Goal: Information Seeking & Learning: Find specific page/section

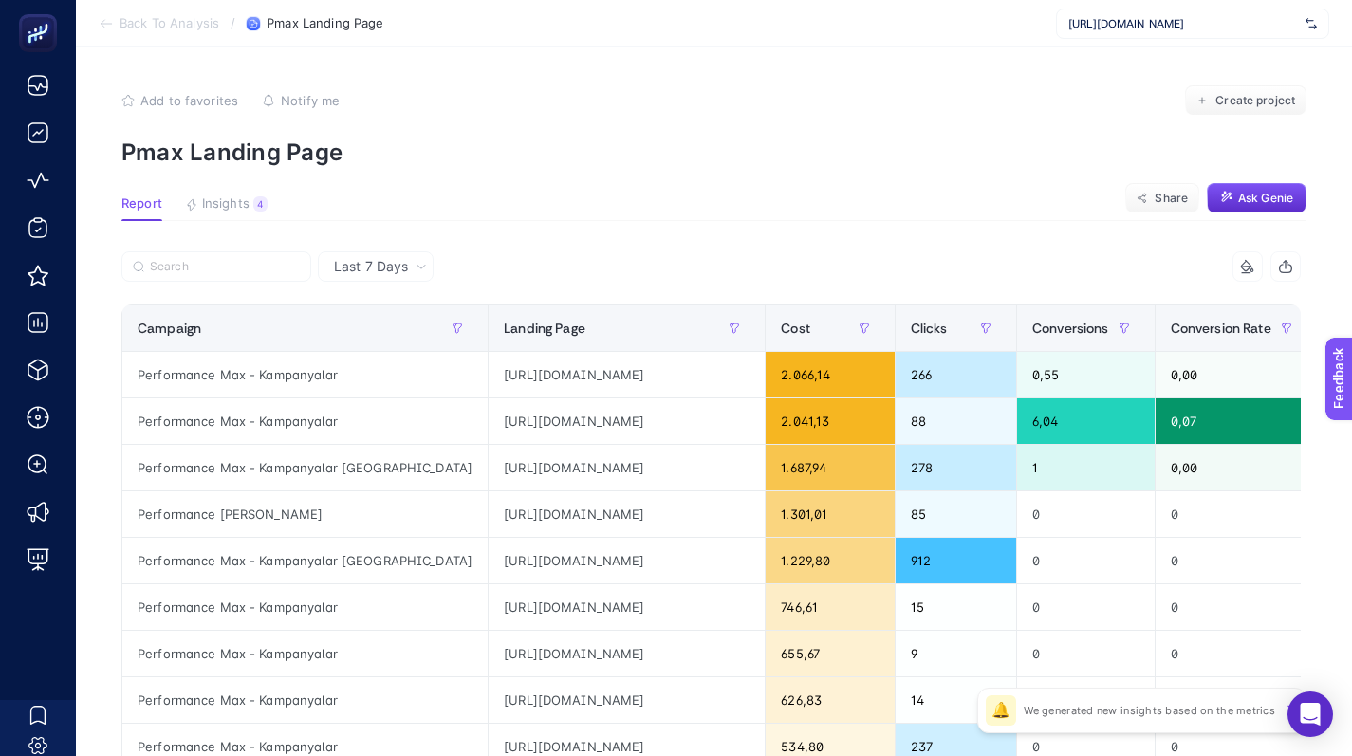
click at [1127, 25] on span "https://www.yalispor.com.tr/" at bounding box center [1184, 23] width 230 height 15
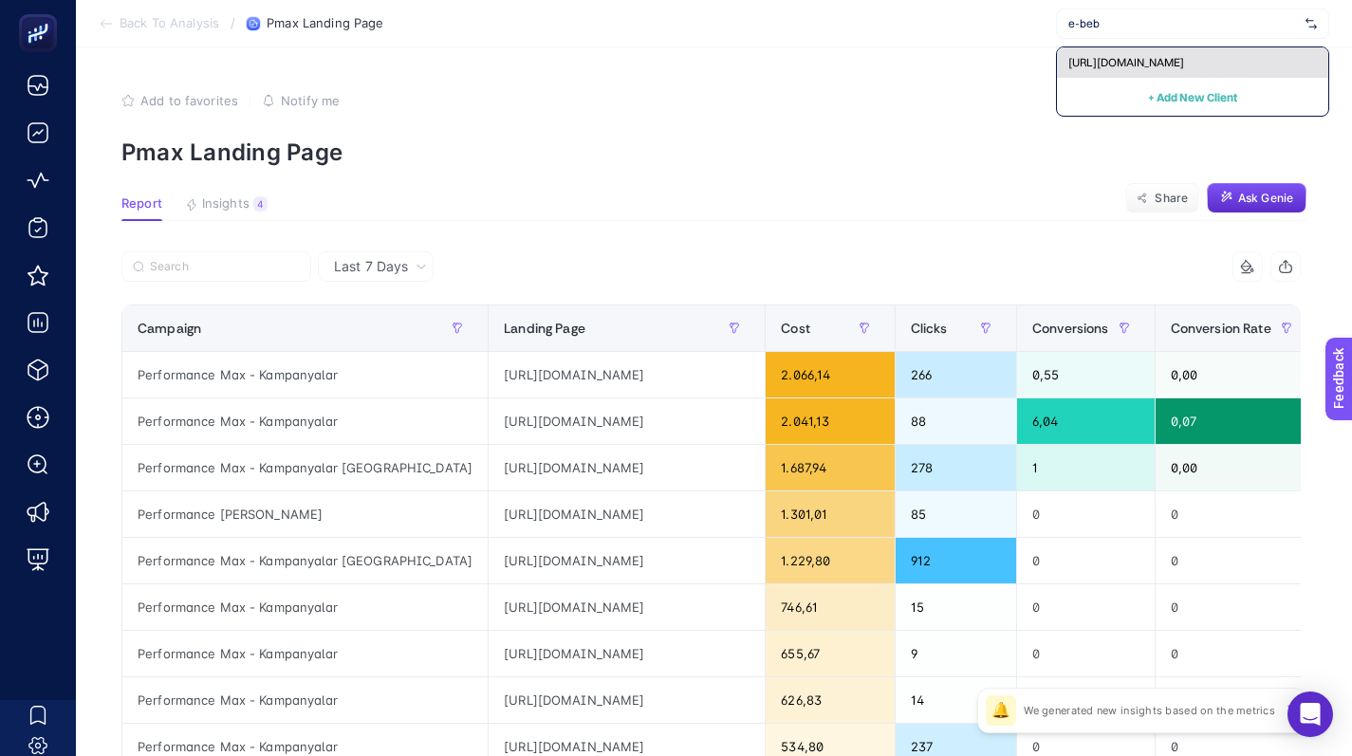
type input "e-beb"
click at [1132, 49] on div "[URL][DOMAIN_NAME]" at bounding box center [1192, 62] width 271 height 30
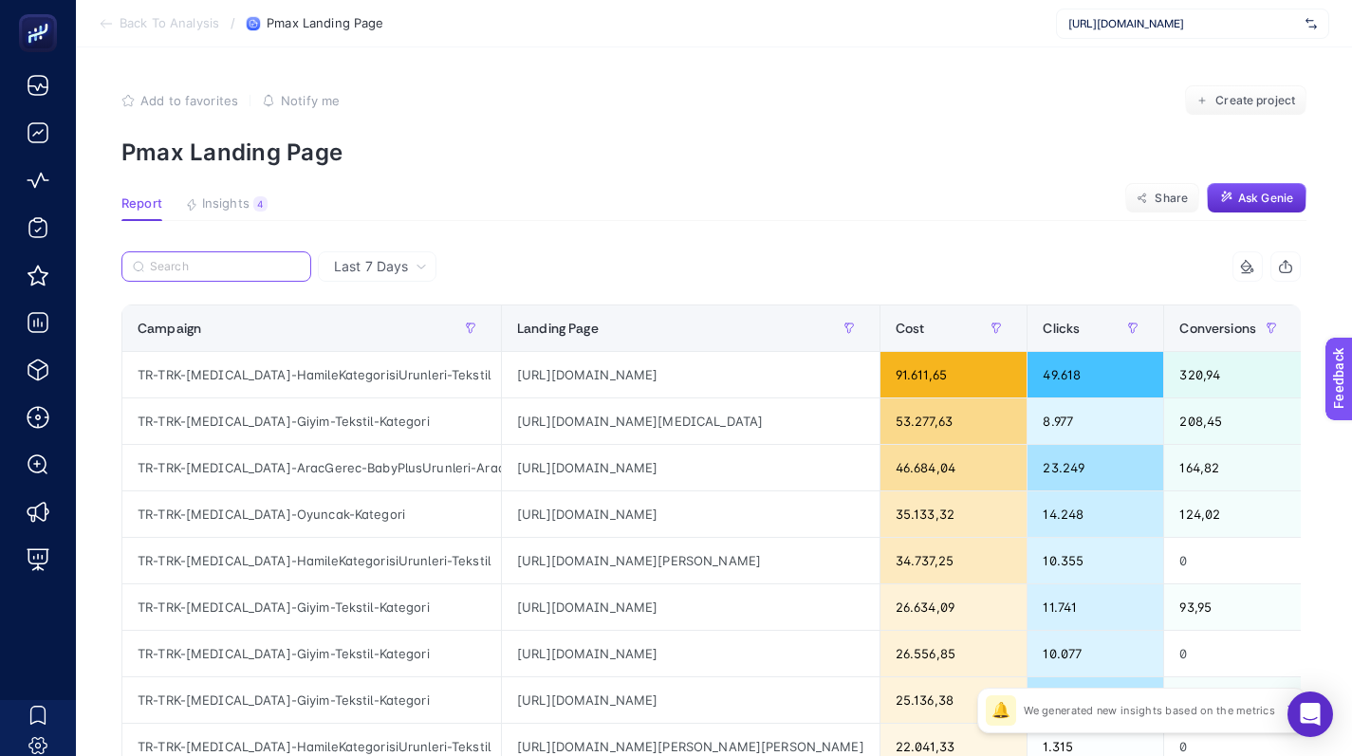
click at [239, 267] on input "Search" at bounding box center [225, 267] width 150 height 14
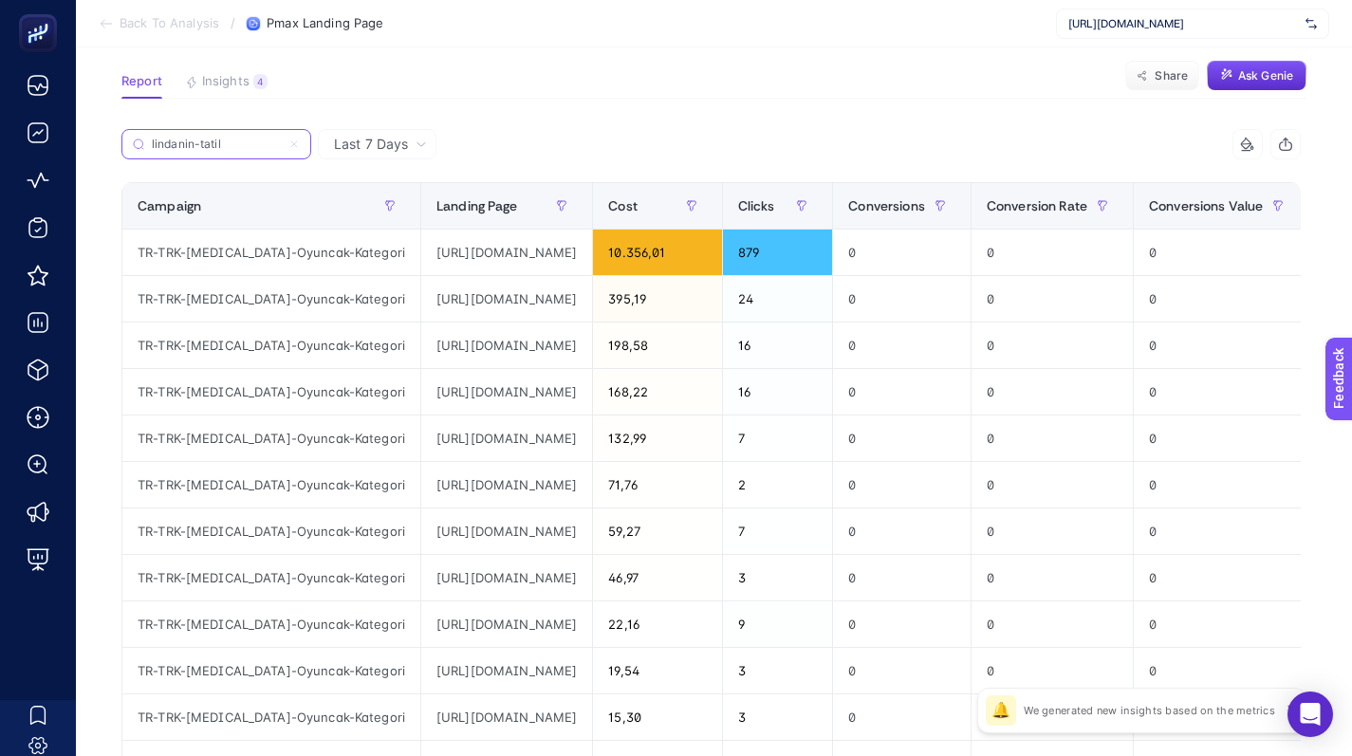
scroll to position [123, 0]
type input "lindanin-tatil"
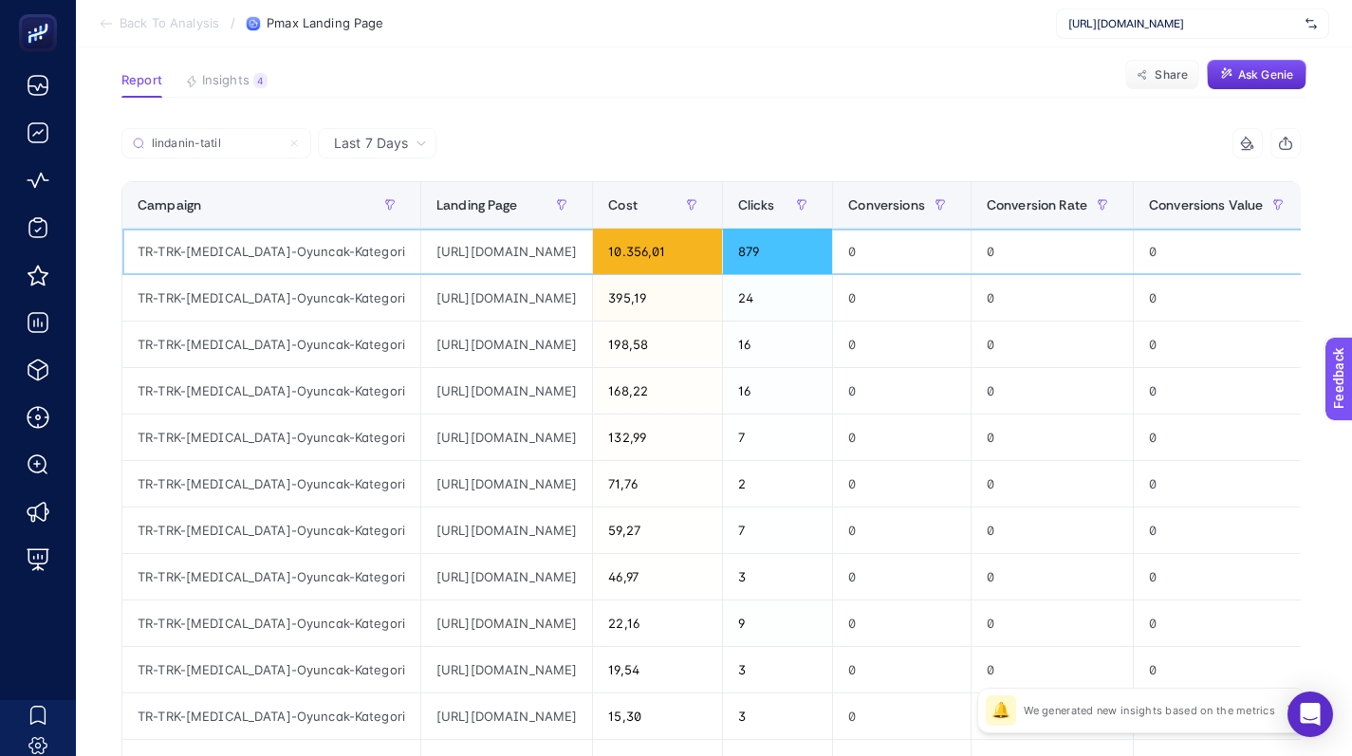
drag, startPoint x: 373, startPoint y: 247, endPoint x: 662, endPoint y: 243, distance: 288.5
click at [592, 243] on div "https://www.e-bebek.com/dede-oyuncak-lindanin-tatil-evi-p-ded-37364?utm_source=…" at bounding box center [506, 252] width 171 height 46
click at [592, 257] on div "https://www.e-bebek.com/dede-oyuncak-lindanin-tatil-evi-p-ded-37364?utm_source=…" at bounding box center [506, 252] width 171 height 46
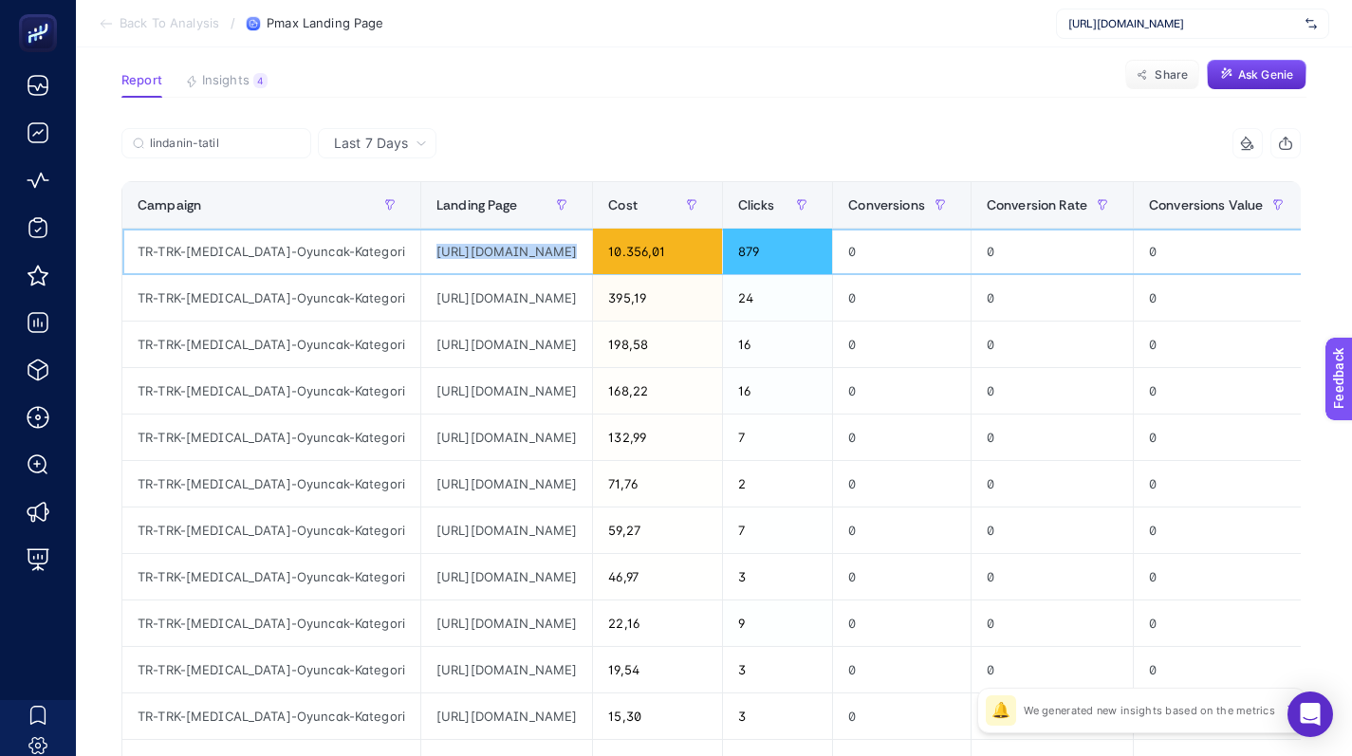
copy tr "https://www.e-bebek.com/dede-oyuncak-lindanin-tatil-evi-p-ded-37364?utm_source=…"
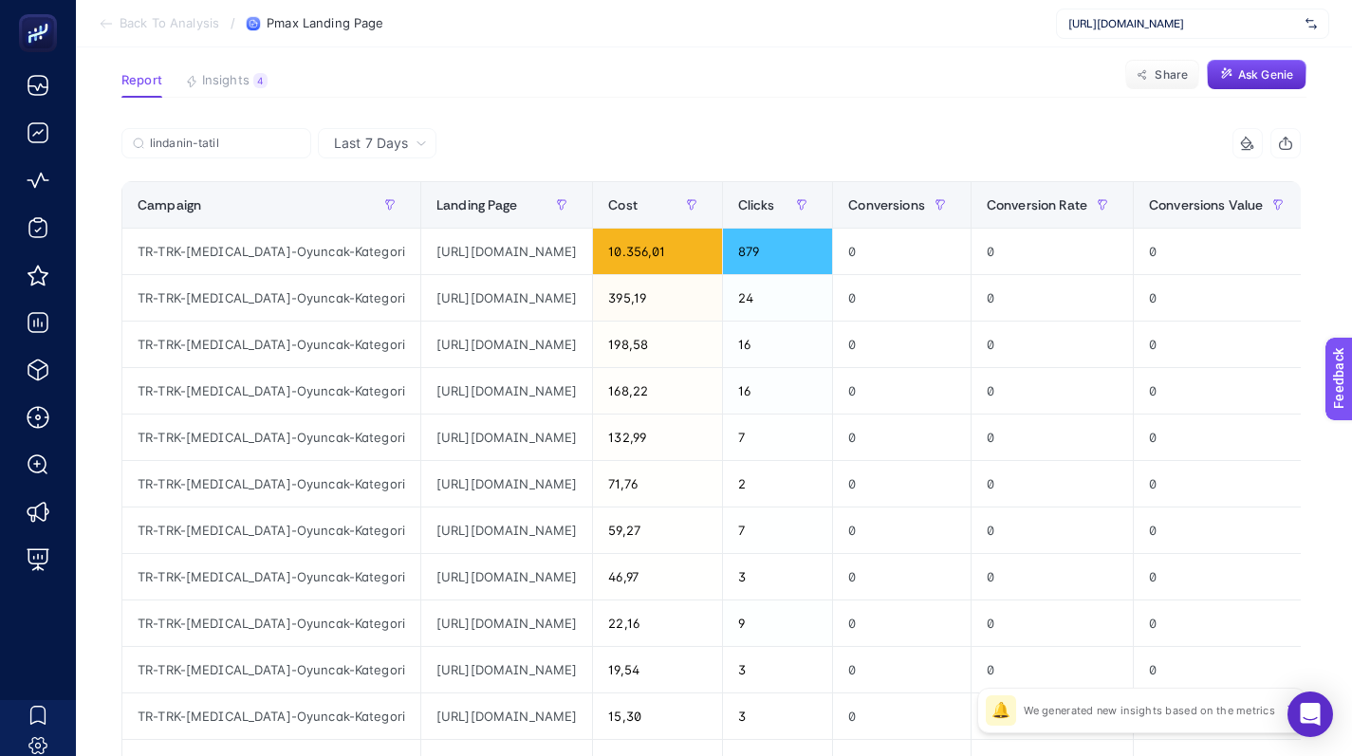
click at [403, 145] on span "Last 7 Days" at bounding box center [371, 143] width 74 height 19
click at [422, 140] on icon at bounding box center [421, 143] width 11 height 11
click at [423, 144] on icon at bounding box center [421, 143] width 11 height 11
click at [388, 145] on span "Last 7 Days" at bounding box center [371, 143] width 74 height 19
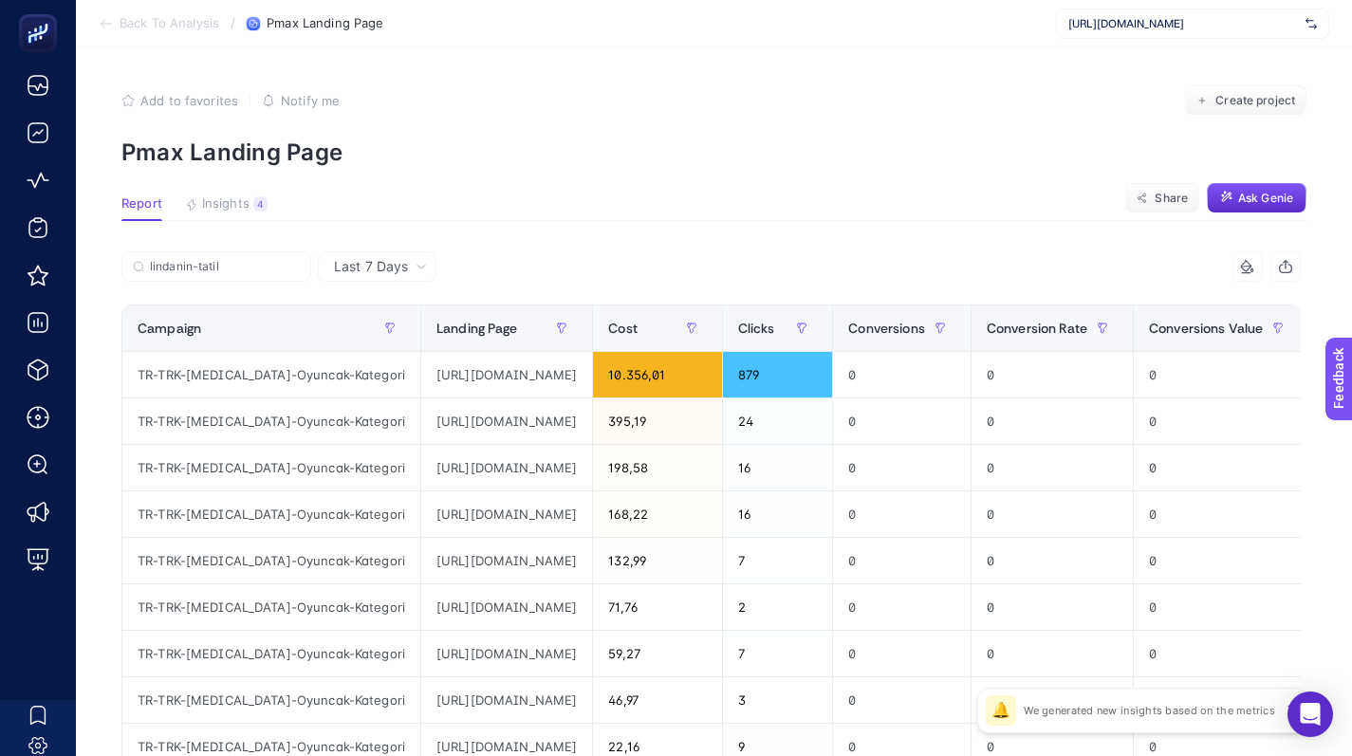
click at [417, 265] on icon at bounding box center [421, 266] width 11 height 11
click at [423, 262] on icon at bounding box center [421, 266] width 11 height 11
click at [423, 261] on icon at bounding box center [421, 266] width 11 height 11
click at [349, 274] on span "Last 7 Days" at bounding box center [371, 266] width 74 height 19
click at [362, 267] on span "Last 7 Days" at bounding box center [371, 266] width 74 height 19
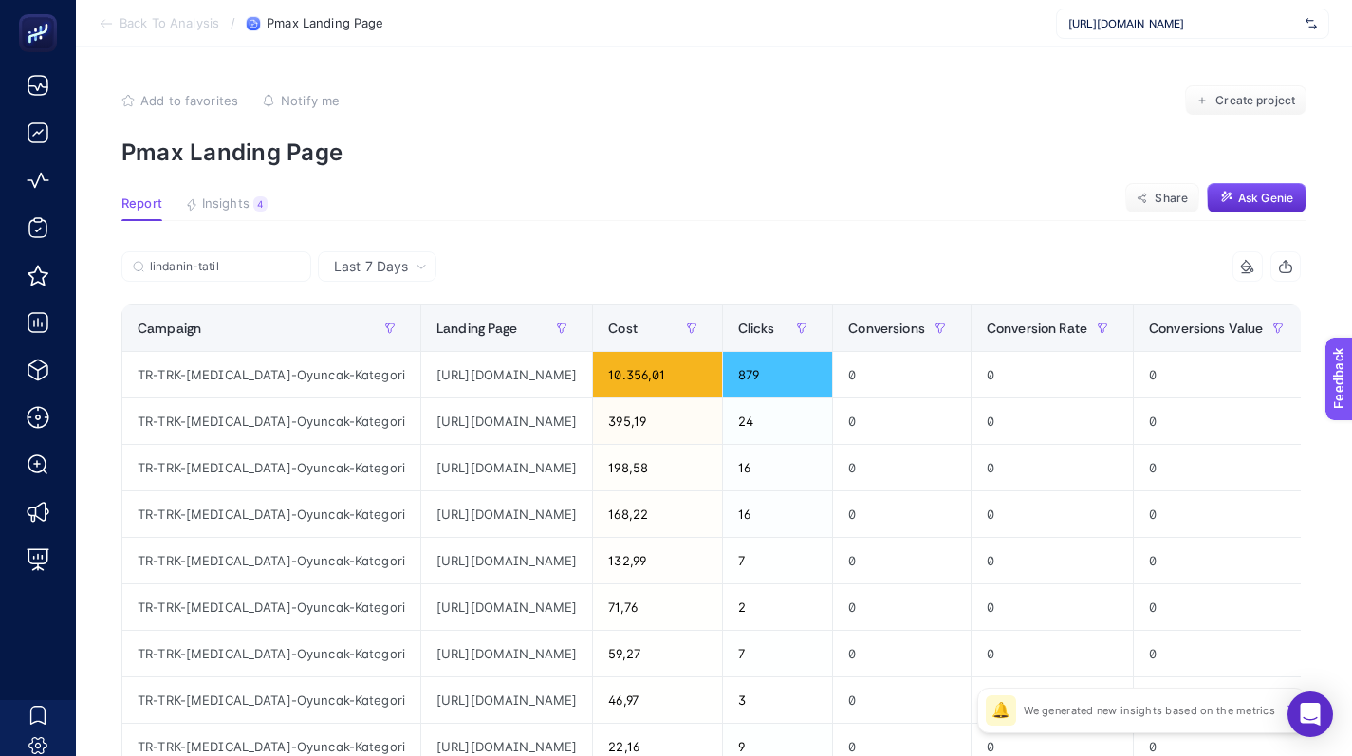
click at [363, 267] on span "Last 7 Days" at bounding box center [371, 266] width 74 height 19
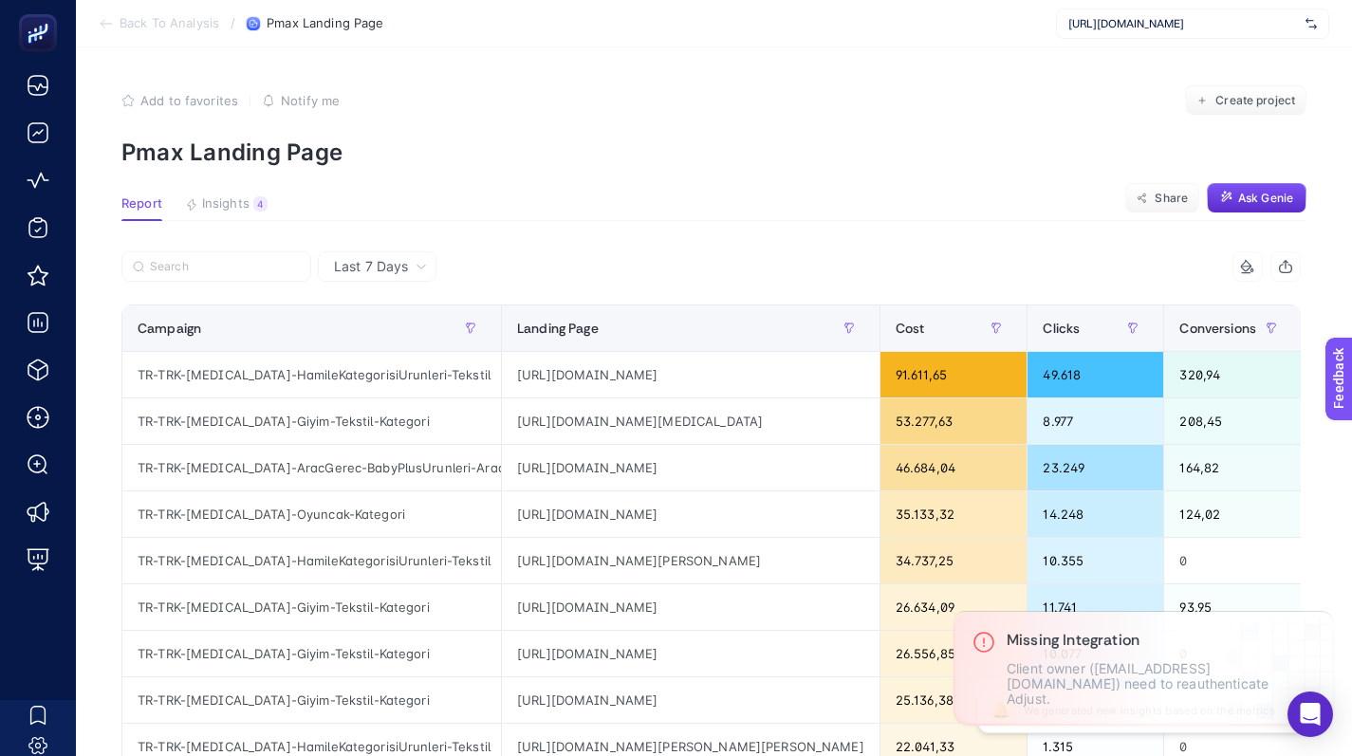
click at [426, 270] on icon at bounding box center [421, 266] width 11 height 11
click at [386, 347] on li "Last 30 Days" at bounding box center [377, 341] width 107 height 34
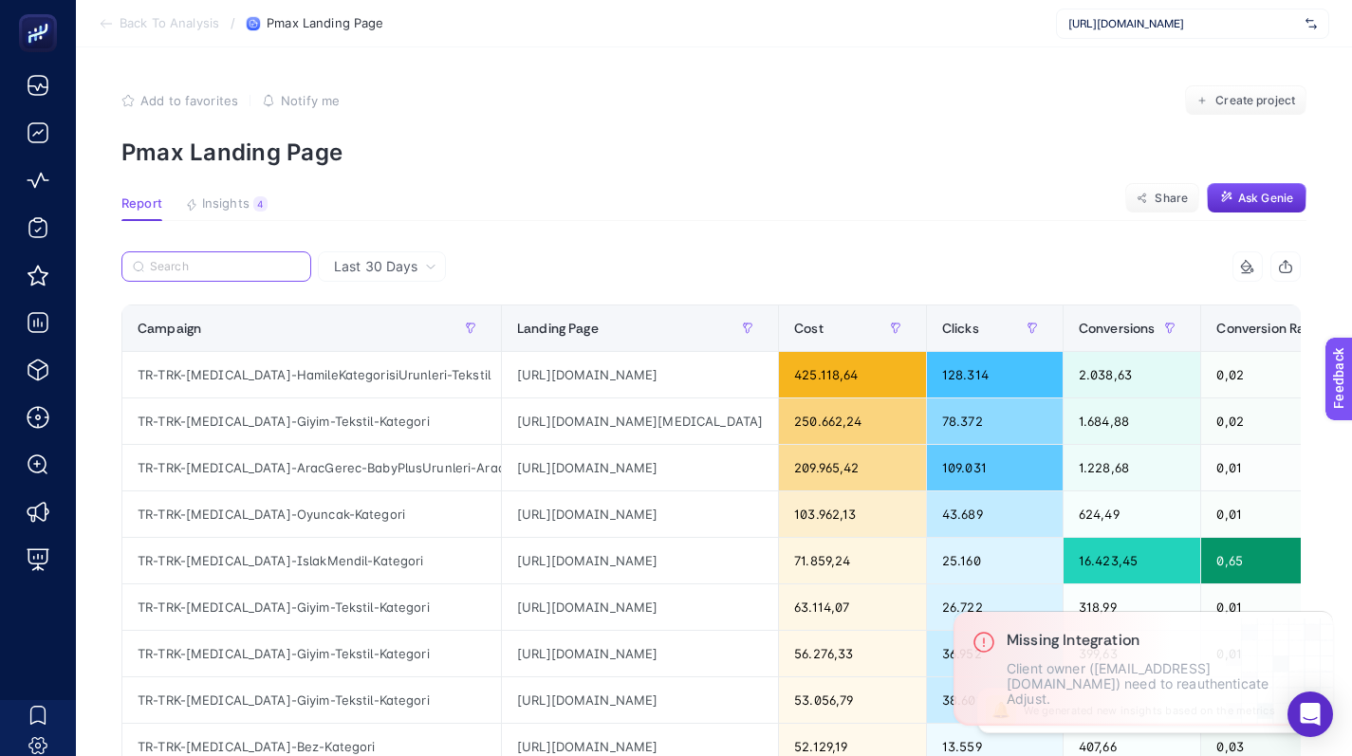
click at [282, 266] on input "Search" at bounding box center [225, 267] width 150 height 14
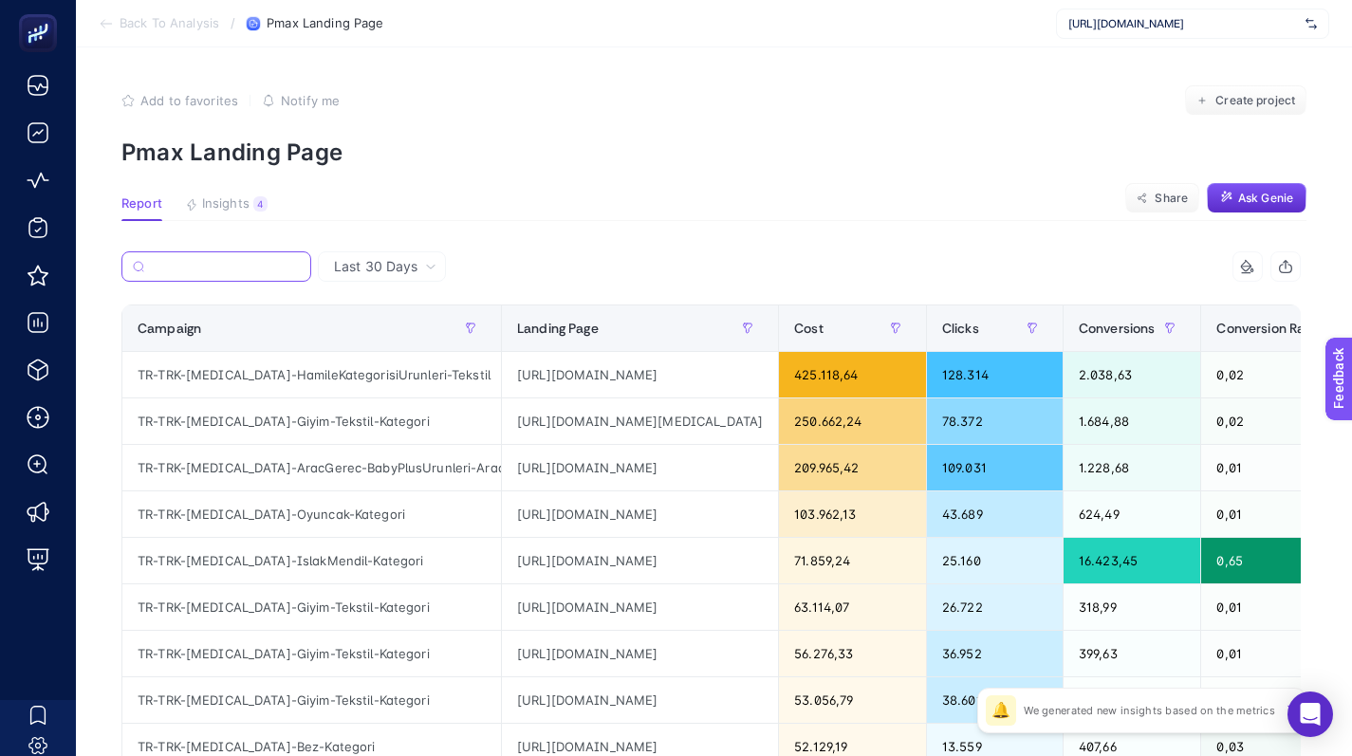
paste input "https://www.e-bebek.com/dede-oyuncak-lindanin-tatil-evi-p-ded-37364?utm_source=…"
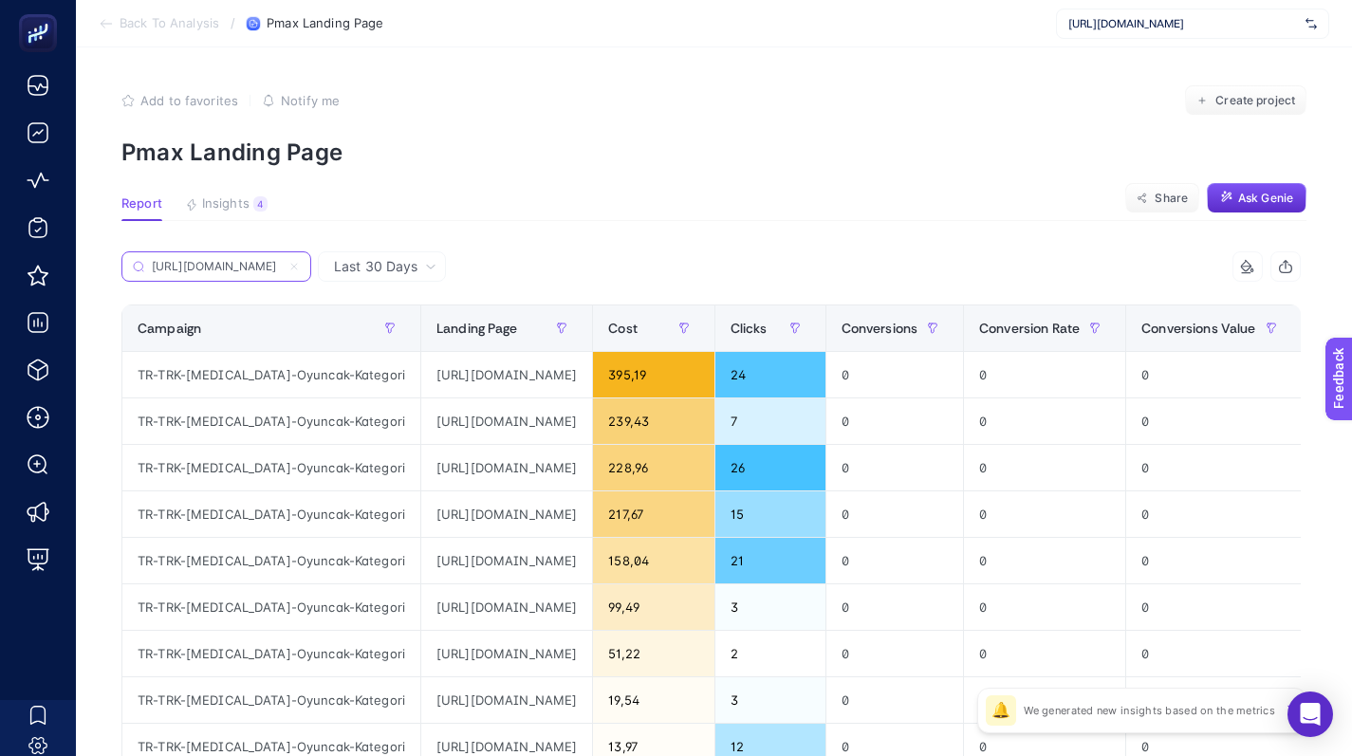
scroll to position [0, 811]
type input "https://www.e-bebek.com/dede-oyuncak-lindanin-tatil-evi-p-ded-37364?utm_source=…"
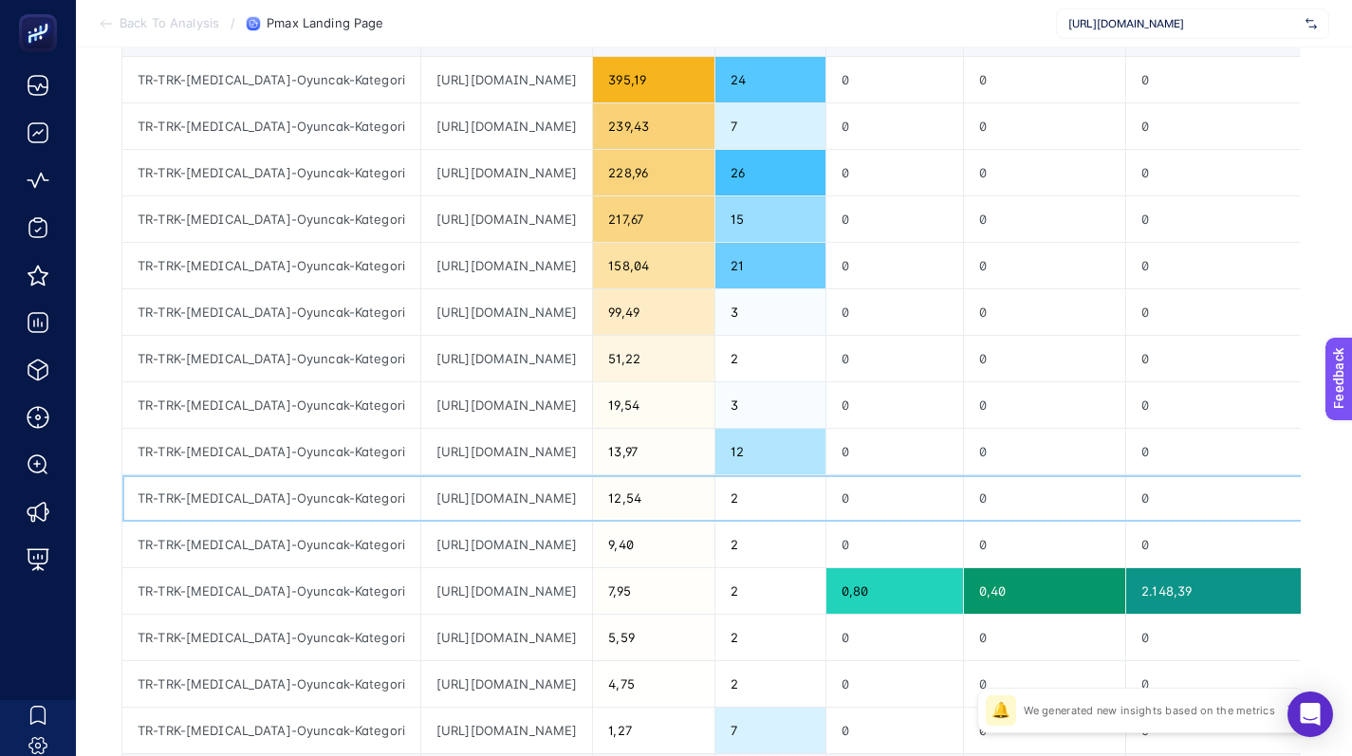
scroll to position [0, 0]
drag, startPoint x: 632, startPoint y: 481, endPoint x: 750, endPoint y: 489, distance: 117.9
click at [750, 489] on tr "TR-TRK-PerMax-Oyuncak-Kategori https://www.e-bebek.com/dede-oyuncak-lindanin-ta…" at bounding box center [947, 498] width 1650 height 47
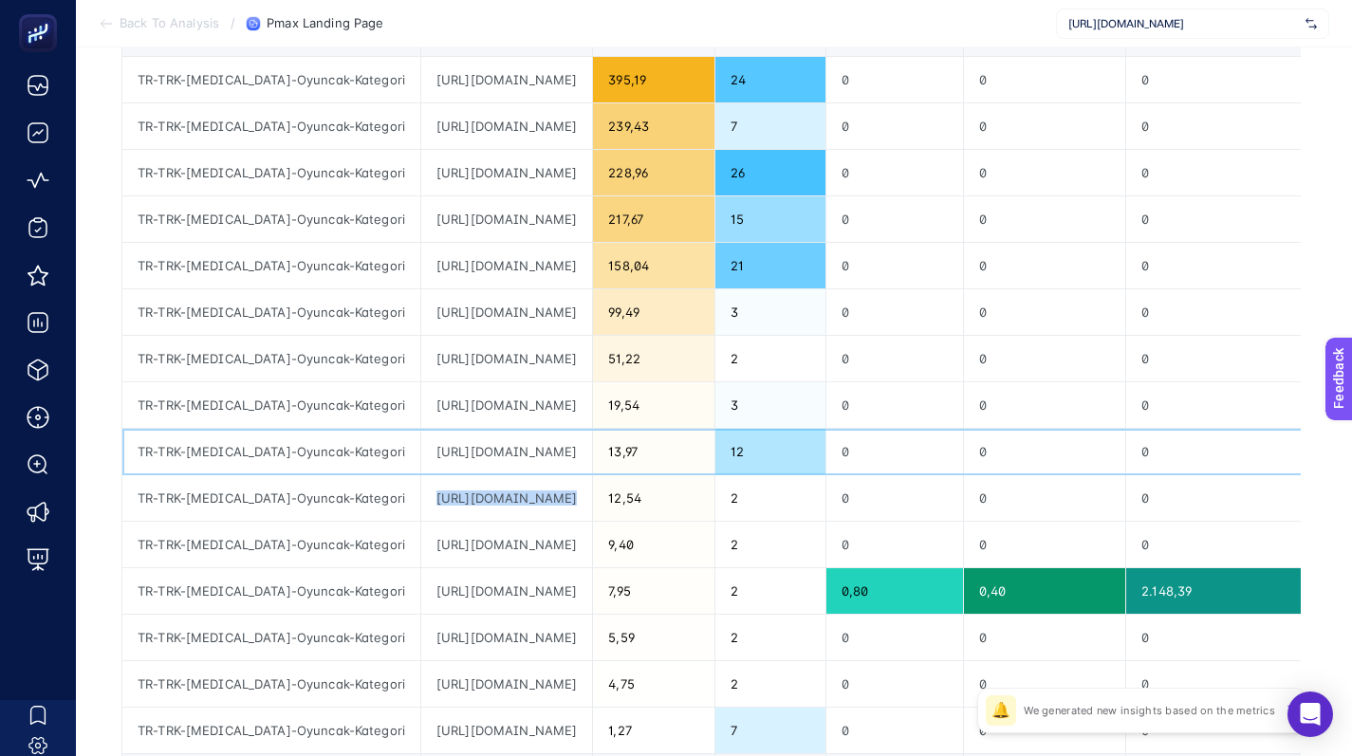
scroll to position [0, 627]
drag, startPoint x: 659, startPoint y: 454, endPoint x: 668, endPoint y: 450, distance: 10.2
click at [592, 450] on div "https://www.e-bebek.com/dede-oyuncak-lindanin-tatil-evi-p-ded-37364?utm_source=…" at bounding box center [506, 452] width 171 height 46
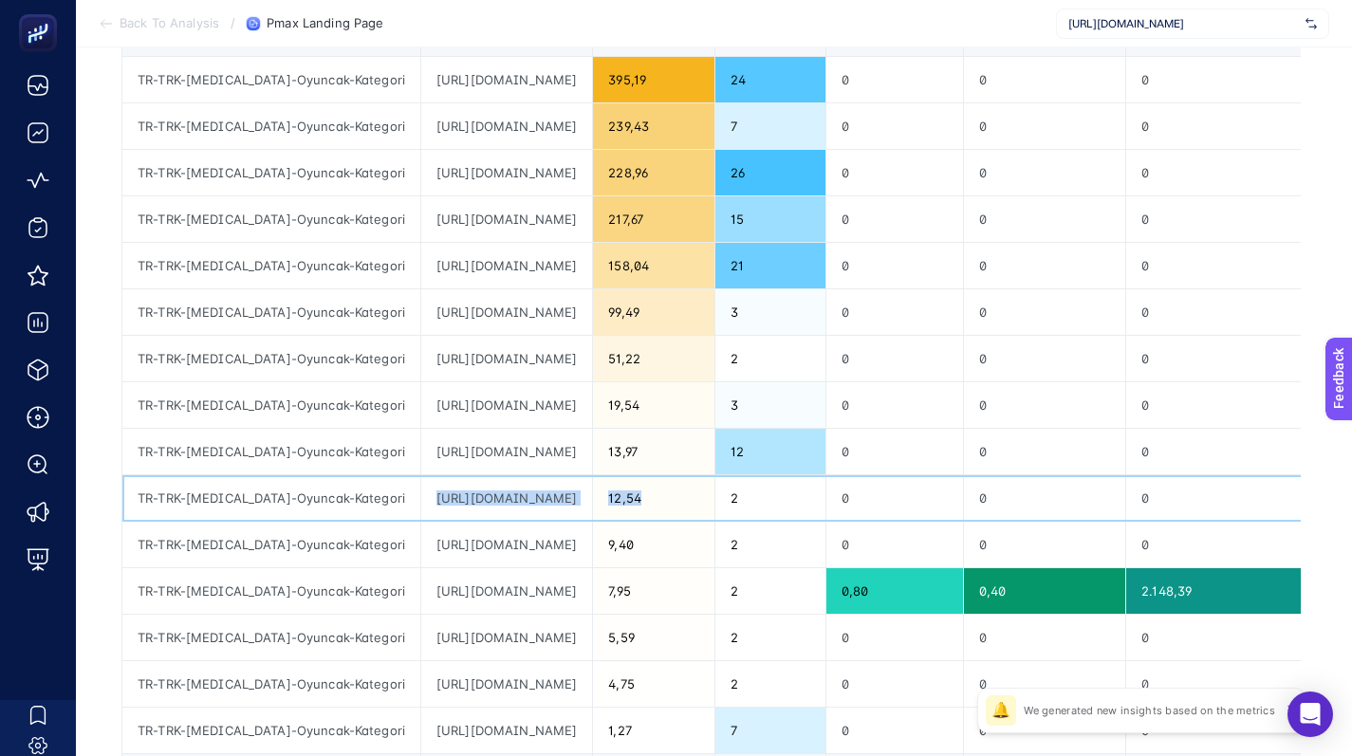
drag, startPoint x: 713, startPoint y: 488, endPoint x: 793, endPoint y: 502, distance: 81.9
click at [793, 502] on tr "TR-TRK-PerMax-Oyuncak-Kategori https://www.e-bebek.com/dede-oyuncak-lindanin-ta…" at bounding box center [947, 498] width 1650 height 47
click at [592, 488] on div "https://www.e-bebek.com/dede-oyuncak-lindanin-tatil-evi-p-ded-37364?utm_source=…" at bounding box center [506, 498] width 171 height 46
drag, startPoint x: 704, startPoint y: 499, endPoint x: 764, endPoint y: 502, distance: 59.9
click at [764, 502] on tr "TR-TRK-PerMax-Oyuncak-Kategori https://www.e-bebek.com/dede-oyuncak-lindanin-ta…" at bounding box center [947, 498] width 1650 height 47
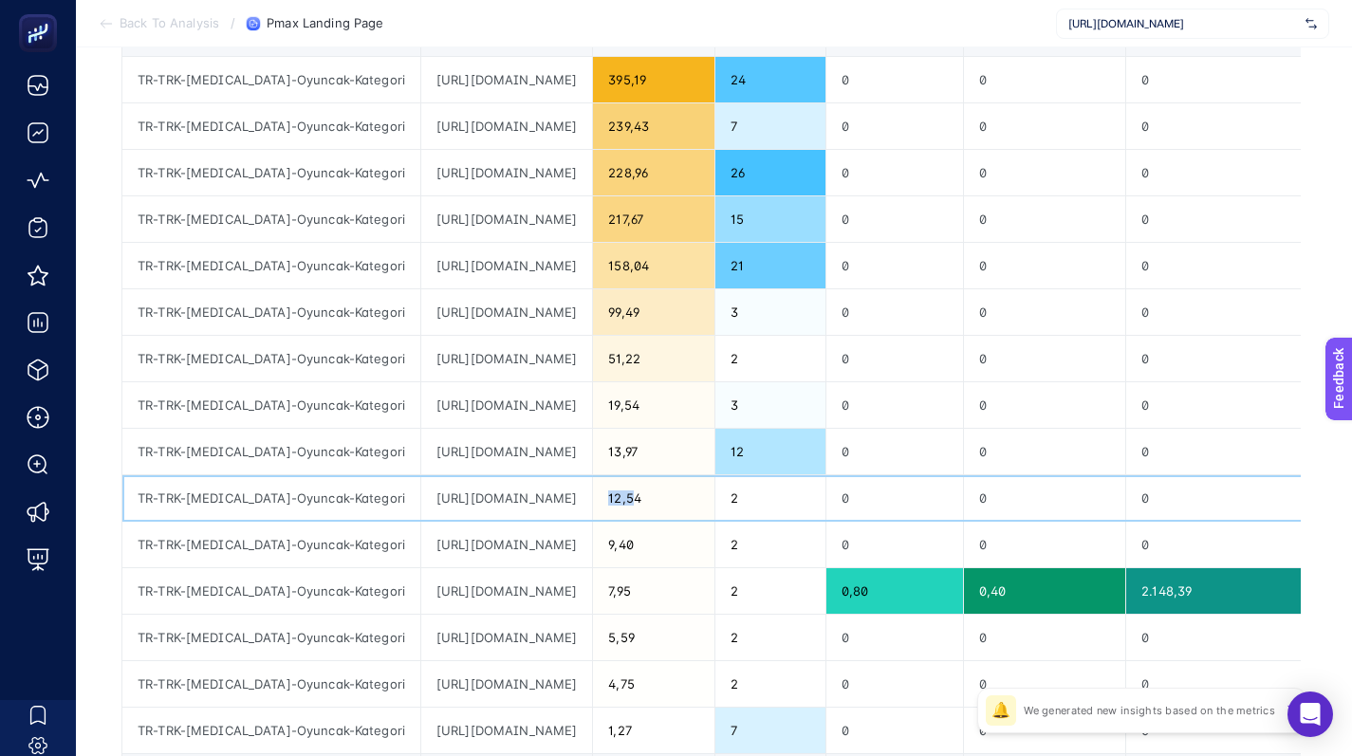
scroll to position [0, 1692]
drag, startPoint x: 732, startPoint y: 494, endPoint x: 702, endPoint y: 495, distance: 29.5
click at [771, 495] on tr "TR-TRK-PerMax-Oyuncak-Kategori https://www.e-bebek.com/dede-oyuncak-lindanin-ta…" at bounding box center [947, 498] width 1650 height 47
drag, startPoint x: 551, startPoint y: 507, endPoint x: 528, endPoint y: 507, distance: 23.7
click at [528, 507] on div "https://www.e-bebek.com/dede-oyuncak-lindanin-tatil-evi-p-ded-37364?utm_source=…" at bounding box center [506, 498] width 171 height 46
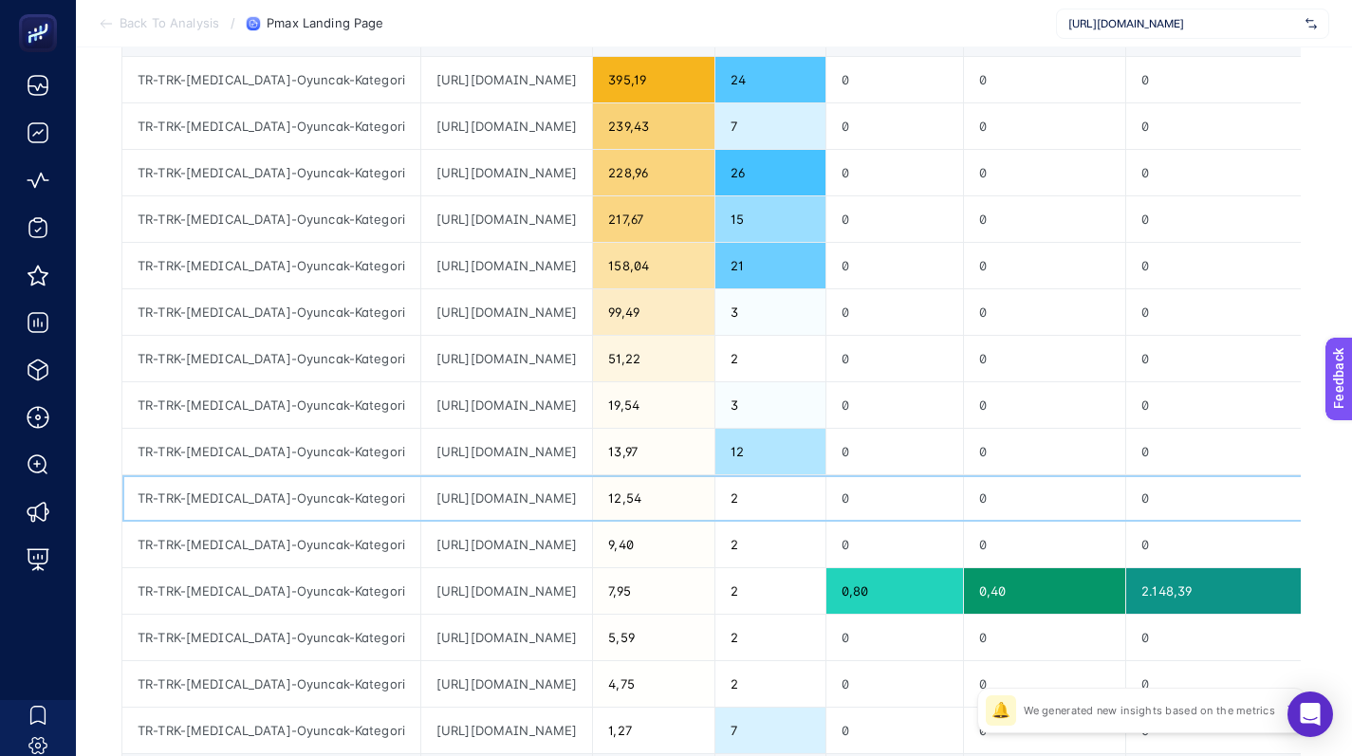
scroll to position [0, 574]
drag, startPoint x: 387, startPoint y: 493, endPoint x: 503, endPoint y: 525, distance: 120.2
click at [503, 525] on tbody "TR-TRK-PerMax-Oyuncak-Kategori https://www.e-bebek.com/dede-oyuncak-lindanin-ta…" at bounding box center [947, 406] width 1650 height 698
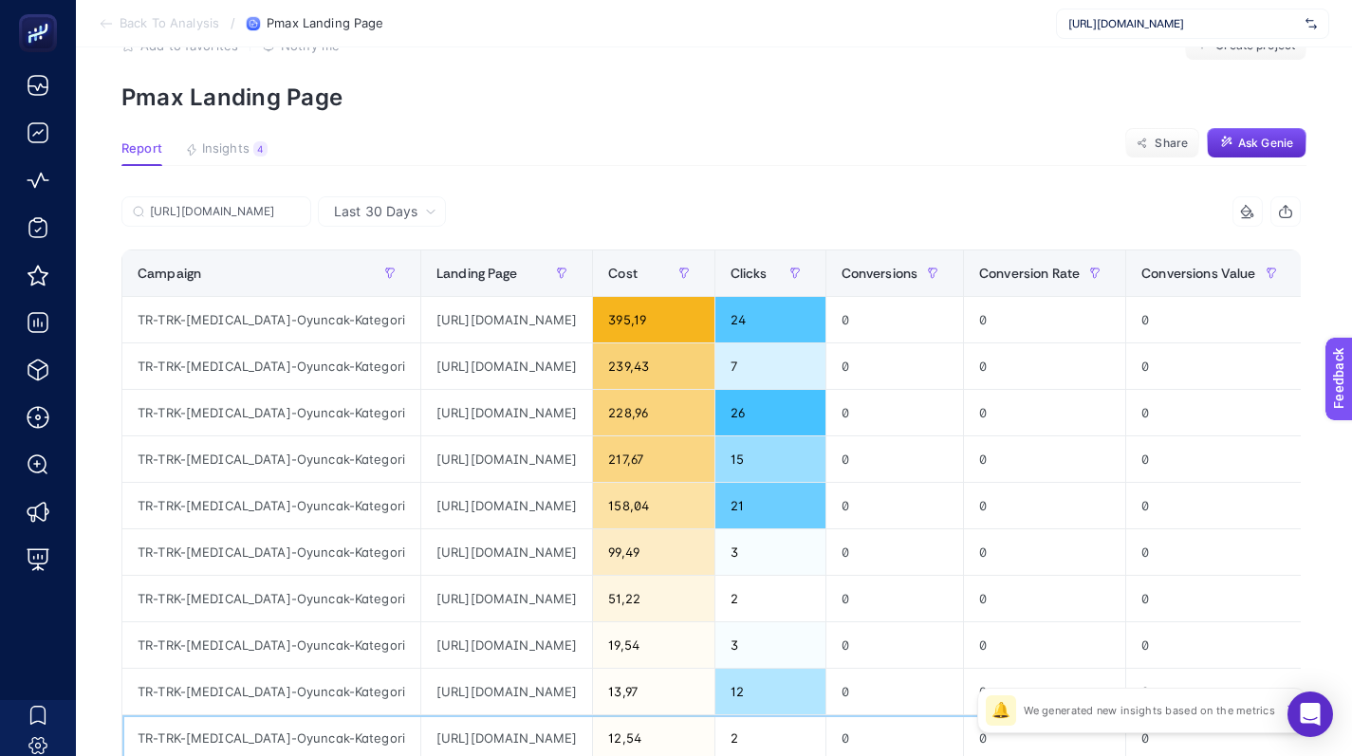
scroll to position [0, 9]
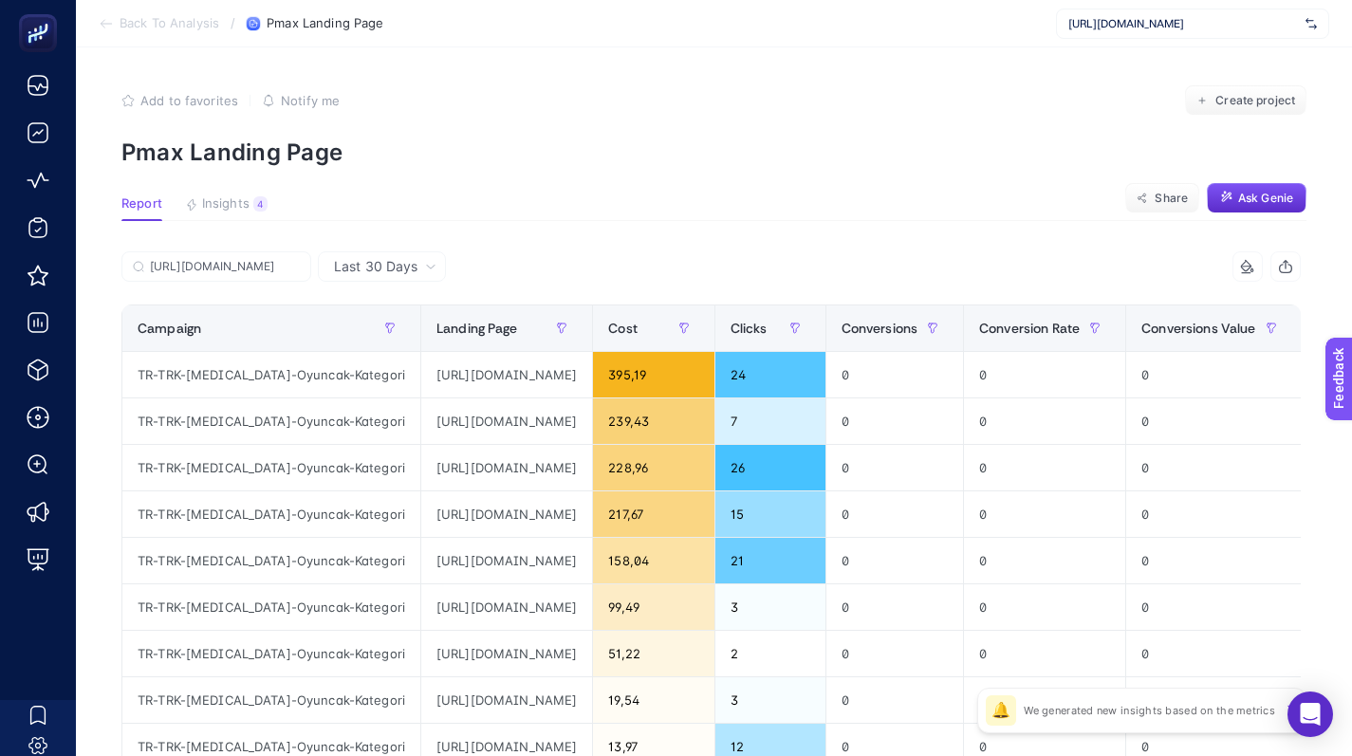
click at [717, 263] on div "8 items selected" at bounding box center [1007, 267] width 590 height 30
click at [429, 270] on div "Last 30 Days" at bounding box center [385, 266] width 118 height 13
click at [384, 297] on li "Last 7 Days" at bounding box center [382, 306] width 117 height 34
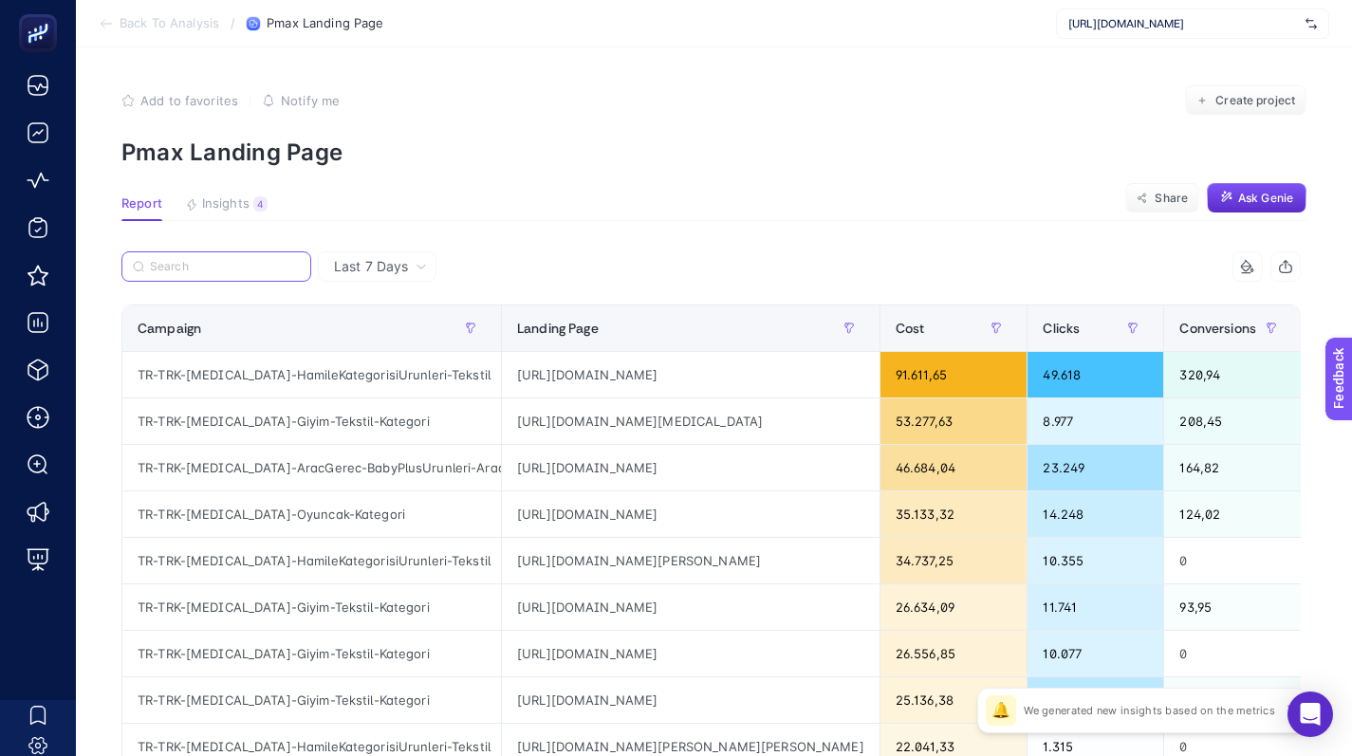
click at [284, 268] on input "Search" at bounding box center [225, 267] width 150 height 14
paste input "https://www.e-bebek.com/dede-oyuncak-lindanin-tatil-evi-p-ded-37364?utm_source=…"
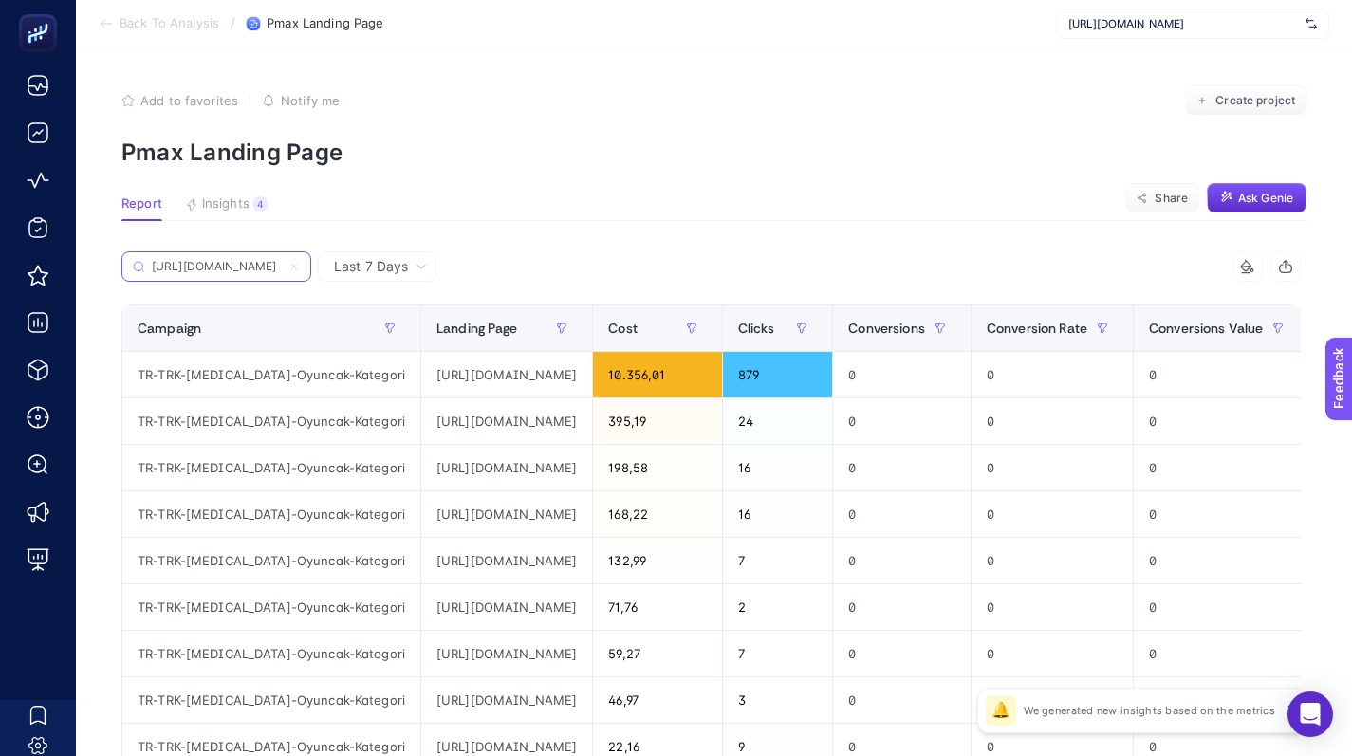
scroll to position [0, 811]
type input "https://www.e-bebek.com/dede-oyuncak-lindanin-tatil-evi-p-ded-37364?utm_source=…"
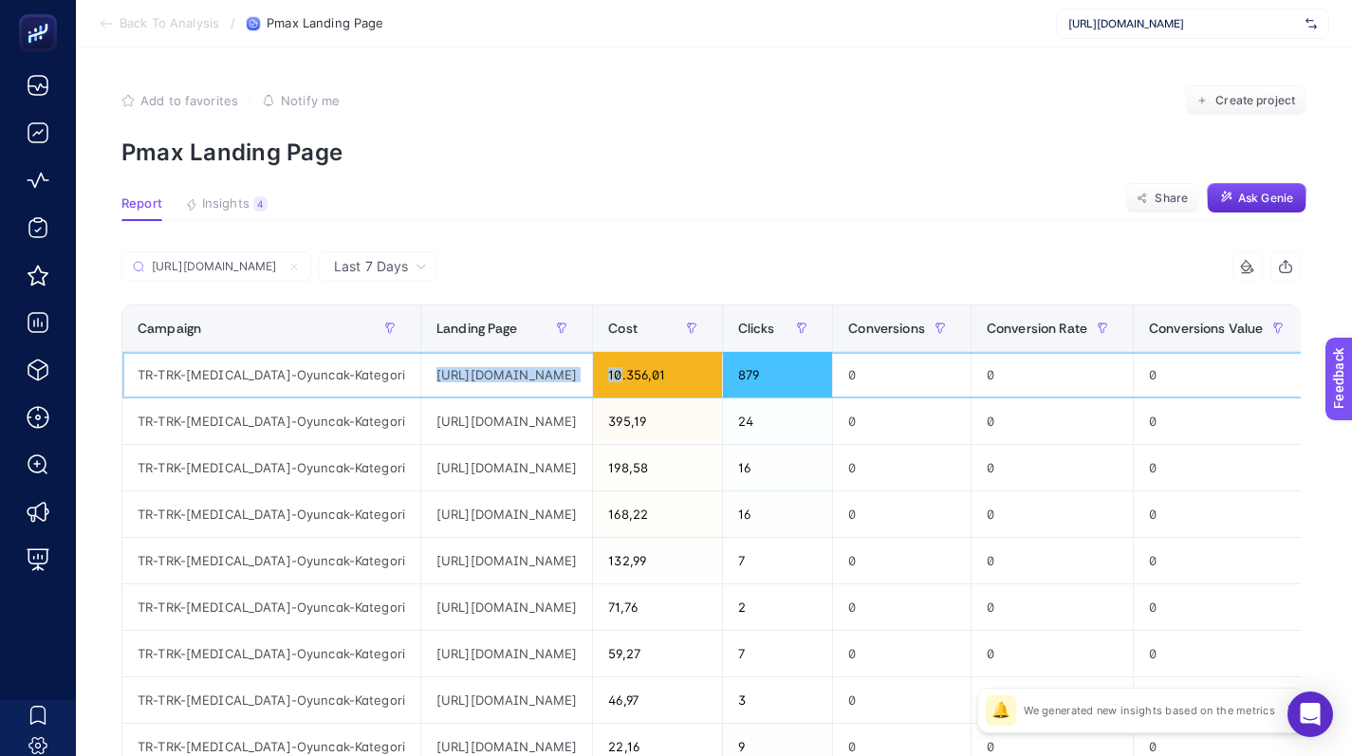
scroll to position [0, 672]
drag, startPoint x: 365, startPoint y: 372, endPoint x: 761, endPoint y: 369, distance: 395.8
click at [761, 372] on tr "TR-TRK-PerMax-Oyuncak-Kategori https://www.e-bebek.com/dede-oyuncak-lindanin-ta…" at bounding box center [954, 375] width 1665 height 47
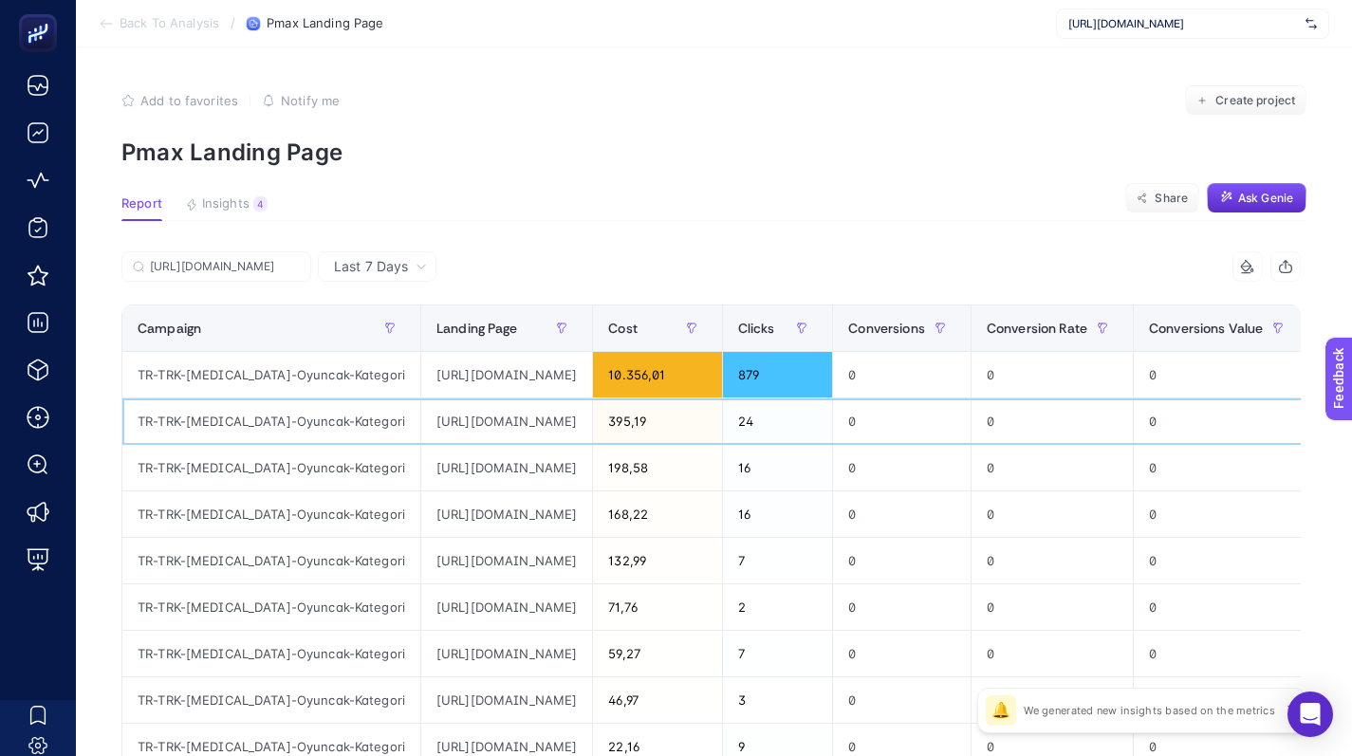
drag, startPoint x: 371, startPoint y: 421, endPoint x: 711, endPoint y: 400, distance: 340.5
click at [592, 400] on div "https://www.e-bebek.com/dede-oyuncak-lindanin-tatil-evi-p-ded-37364?utm_source=…" at bounding box center [506, 422] width 171 height 46
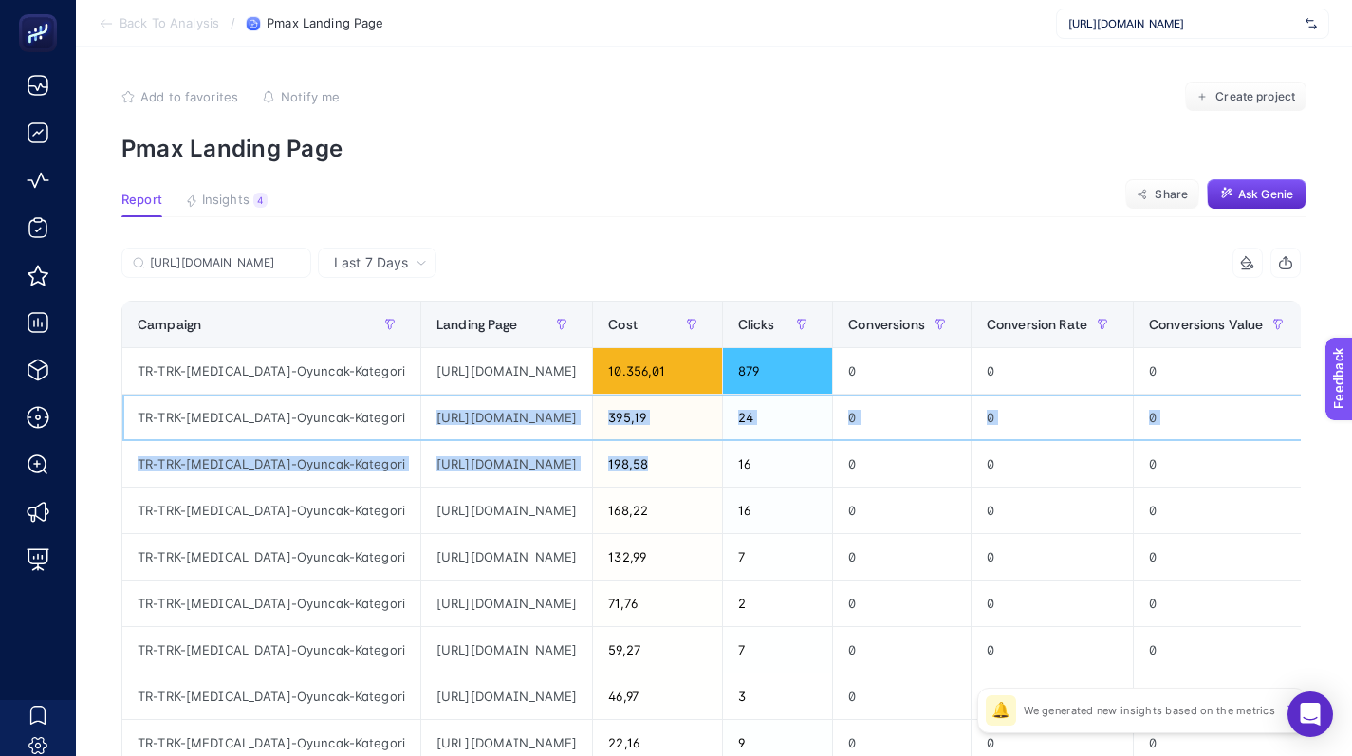
scroll to position [0, 1092]
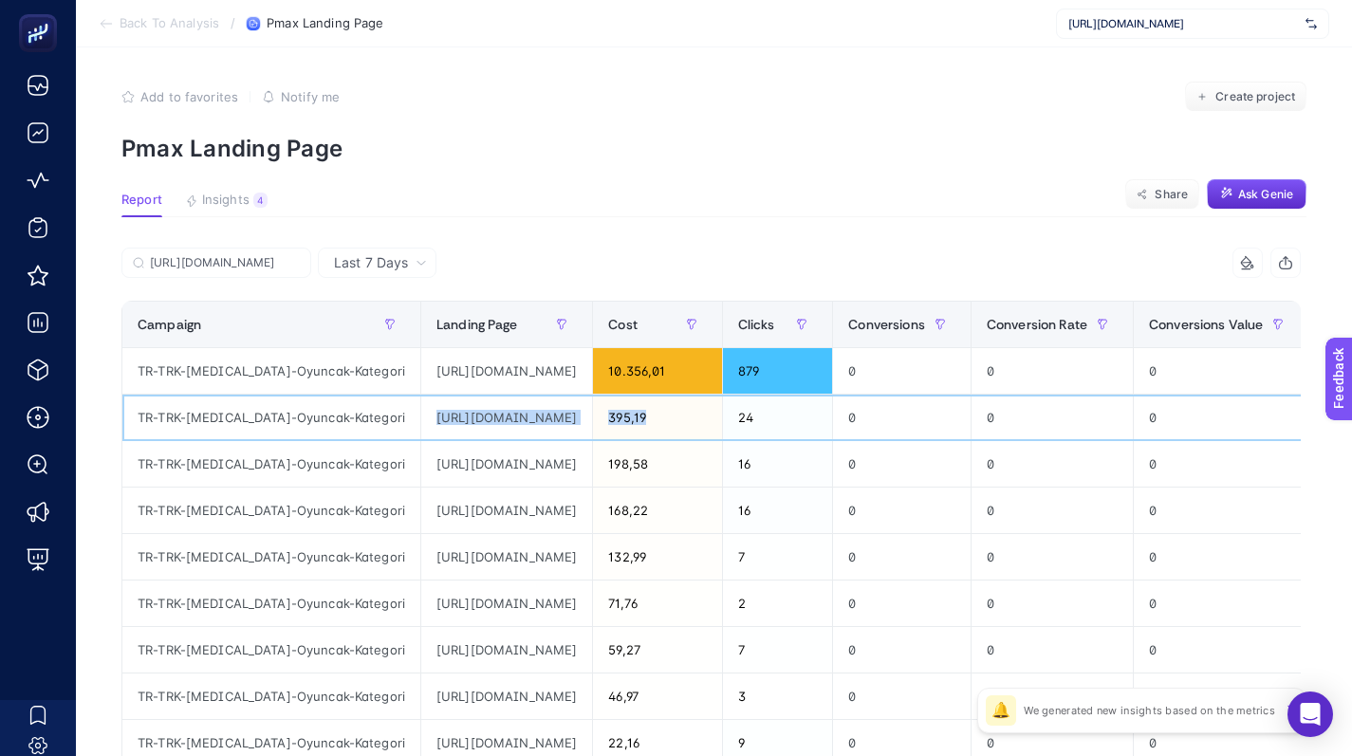
drag, startPoint x: 361, startPoint y: 413, endPoint x: 795, endPoint y: 410, distance: 434.7
click at [795, 410] on tr "TR-TRK-PerMax-Oyuncak-Kategori https://www.e-bebek.com/dede-oyuncak-lindanin-ta…" at bounding box center [954, 418] width 1665 height 47
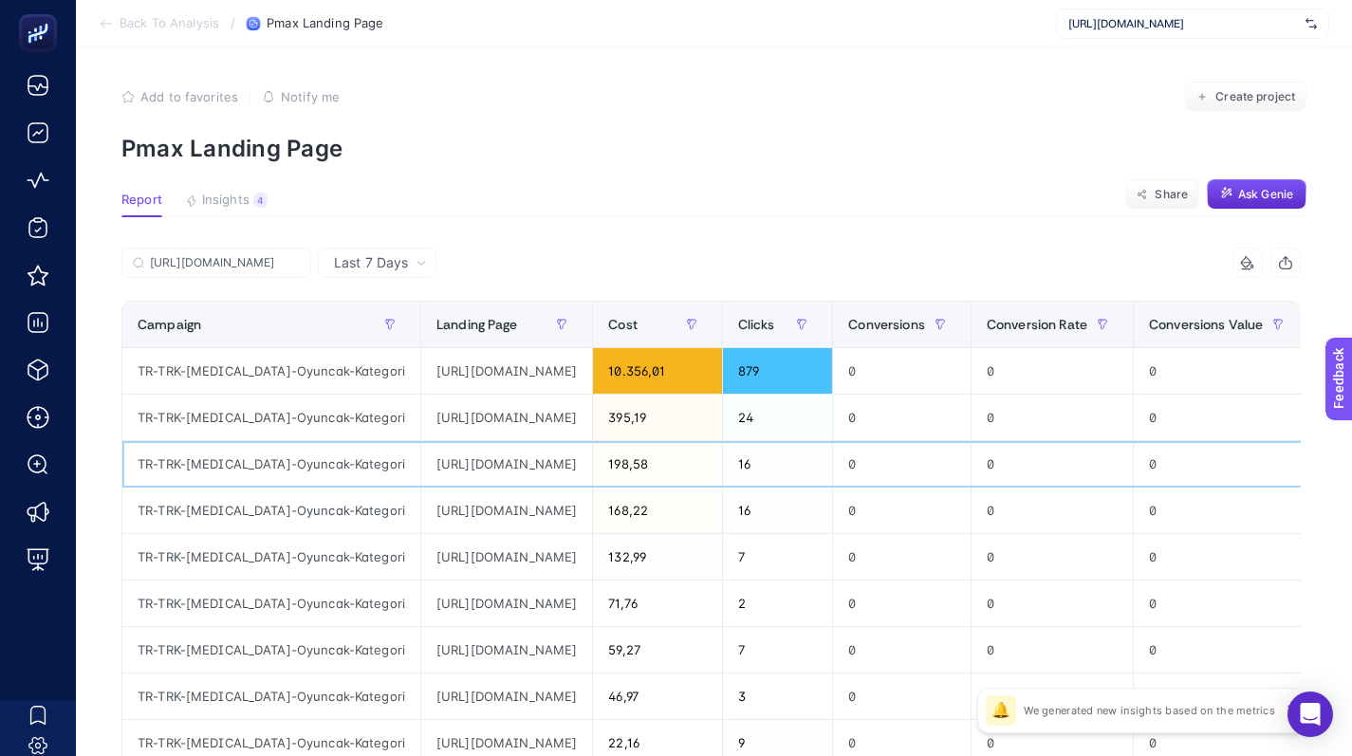
click at [421, 461] on div "https://www.e-bebek.com/dede-oyuncak-lindanin-tatil-evi-p-ded-37364?utm_source=…" at bounding box center [506, 464] width 171 height 46
drag, startPoint x: 366, startPoint y: 461, endPoint x: 797, endPoint y: 481, distance: 431.3
click at [802, 482] on tr "TR-TRK-PerMax-Oyuncak-Kategori https://www.e-bebek.com/dede-oyuncak-lindanin-ta…" at bounding box center [954, 464] width 1665 height 47
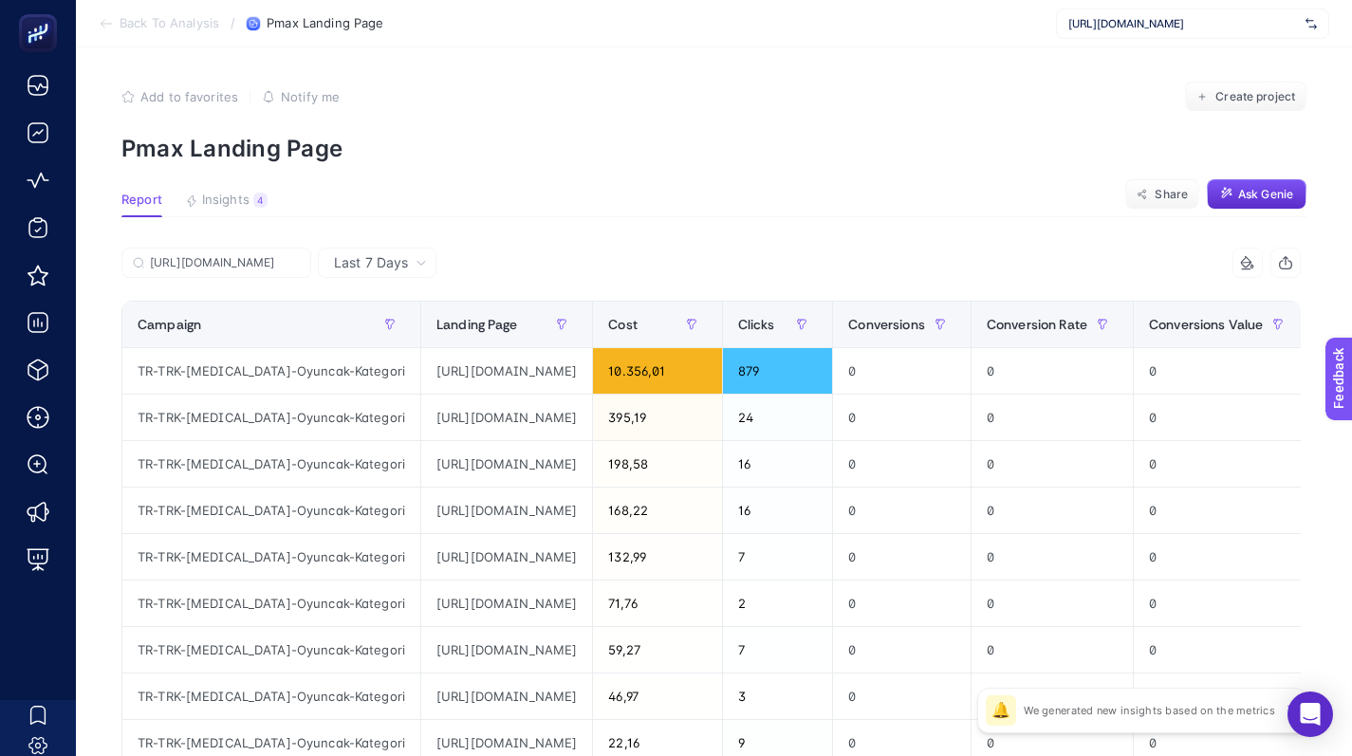
drag, startPoint x: 633, startPoint y: 225, endPoint x: 606, endPoint y: 224, distance: 26.6
click at [633, 225] on article "Add to favorites false Notify me Create project Pmax Landing Page Report Insigh…" at bounding box center [714, 669] width 1277 height 1251
drag, startPoint x: 384, startPoint y: 514, endPoint x: 809, endPoint y: 510, distance: 424.3
click at [809, 511] on tr "TR-TRK-PerMax-Oyuncak-Kategori https://www.e-bebek.com/dede-oyuncak-lindanin-ta…" at bounding box center [954, 511] width 1665 height 47
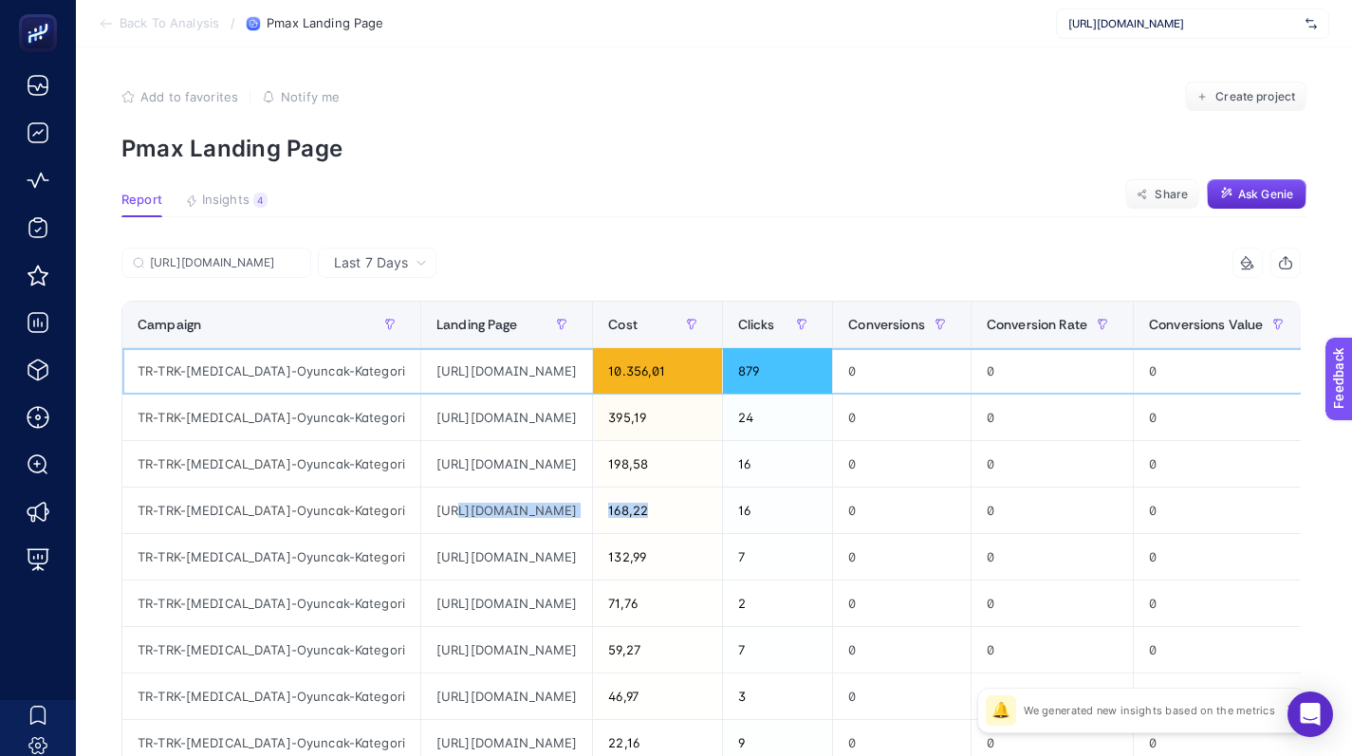
drag, startPoint x: 661, startPoint y: 374, endPoint x: 773, endPoint y: 383, distance: 112.4
click at [773, 383] on tr "TR-TRK-PerMax-Oyuncak-Kategori https://www.e-bebek.com/dede-oyuncak-lindanin-ta…" at bounding box center [954, 371] width 1665 height 47
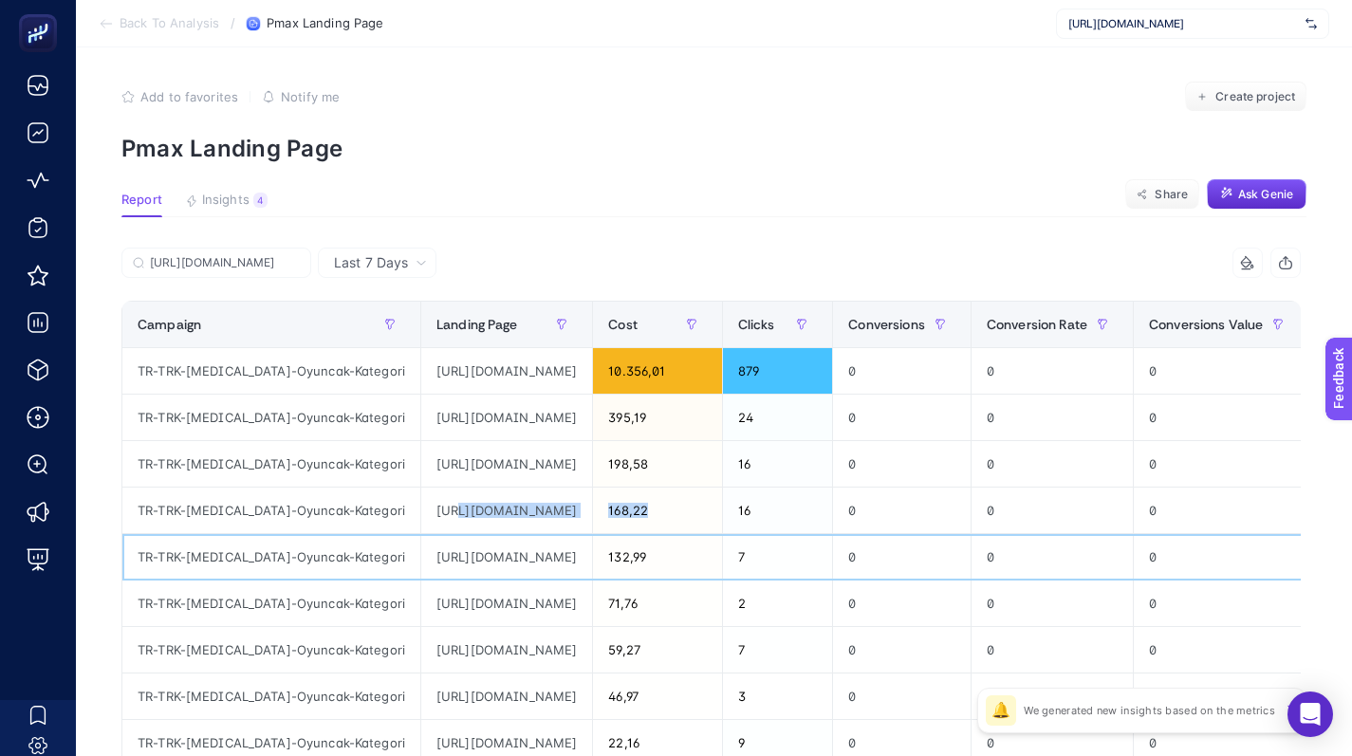
scroll to position [0, 1089]
drag, startPoint x: 689, startPoint y: 550, endPoint x: 762, endPoint y: 555, distance: 73.3
click at [762, 555] on tr "TR-TRK-PerMax-Oyuncak-Kategori https://www.e-bebek.com/dede-oyuncak-lindanin-ta…" at bounding box center [954, 557] width 1665 height 47
click at [519, 553] on div "https://www.e-bebek.com/dede-oyuncak-lindanin-tatil-evi-p-ded-37364?utm_source=…" at bounding box center [506, 557] width 171 height 46
click at [592, 615] on div "https://www.e-bebek.com/dede-oyuncak-lindanin-tatil-evi-p-ded-37364?utm_source=…" at bounding box center [506, 604] width 171 height 46
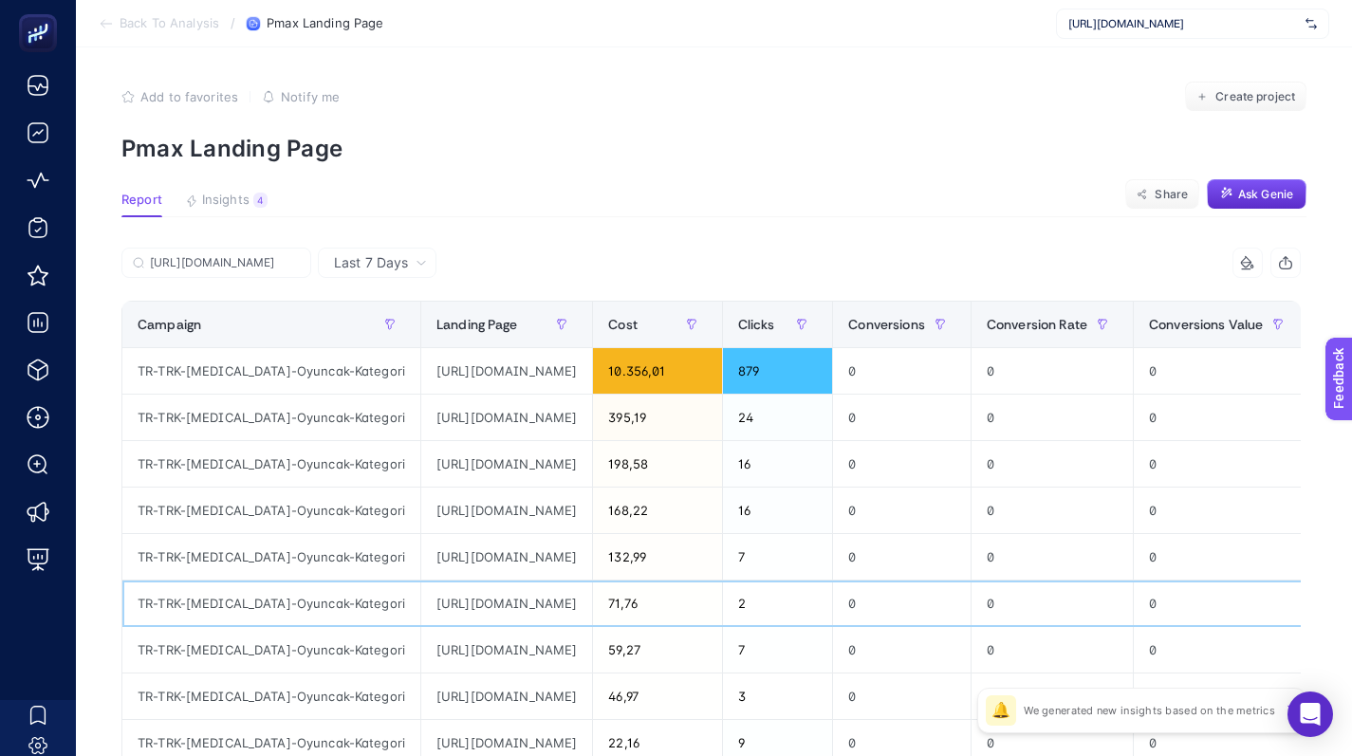
scroll to position [0, 419]
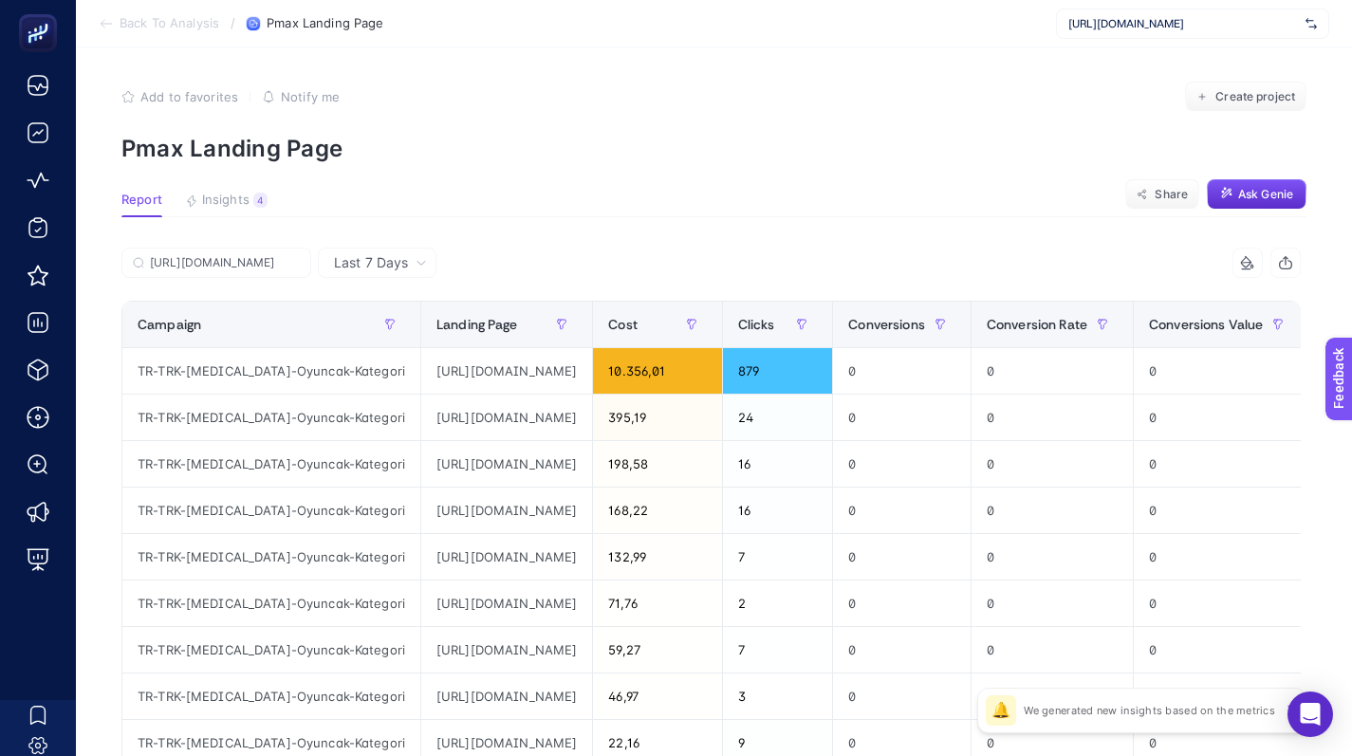
click at [337, 258] on span "Last 7 Days" at bounding box center [371, 262] width 74 height 19
click at [418, 263] on icon at bounding box center [422, 264] width 8 height 4
click at [416, 263] on icon at bounding box center [421, 262] width 11 height 11
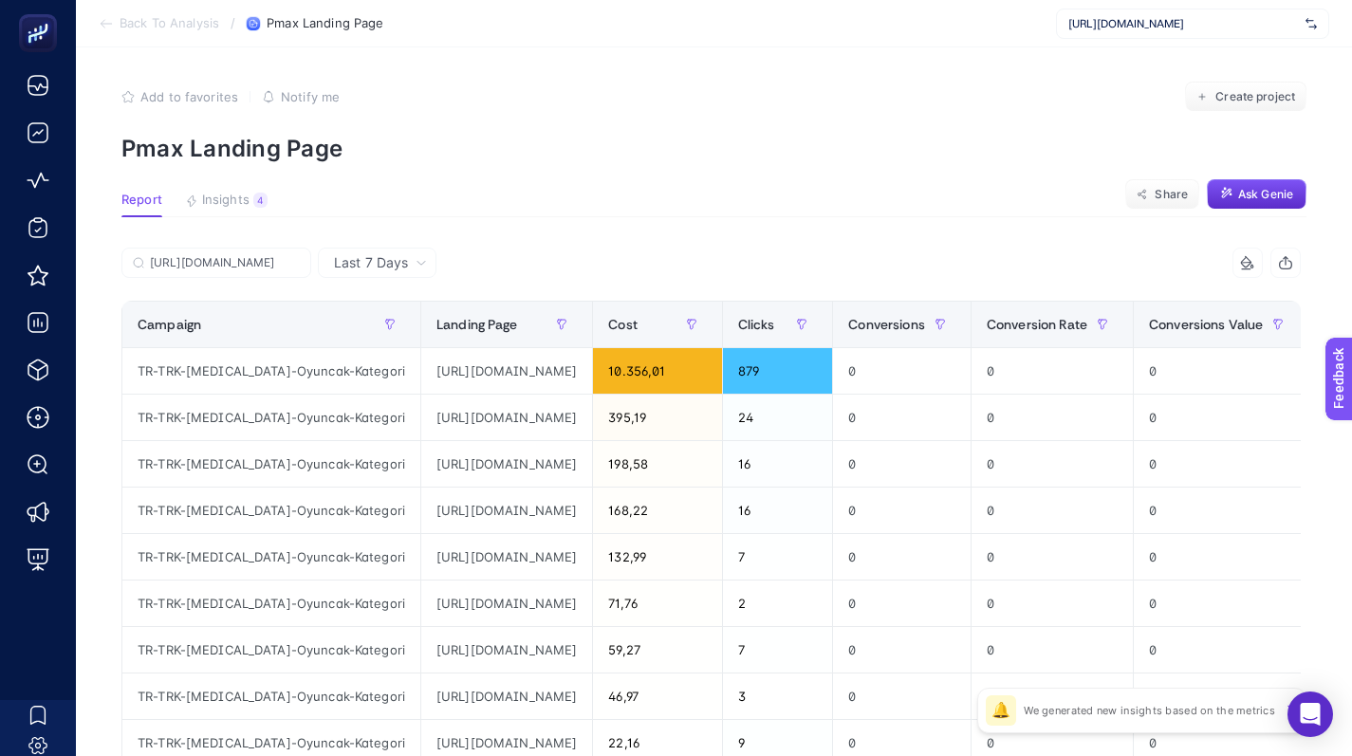
click at [736, 242] on article "Add to favorites false Notify me Create project Pmax Landing Page Report Insigh…" at bounding box center [714, 669] width 1277 height 1251
click at [437, 338] on div "Landing Page" at bounding box center [507, 324] width 140 height 30
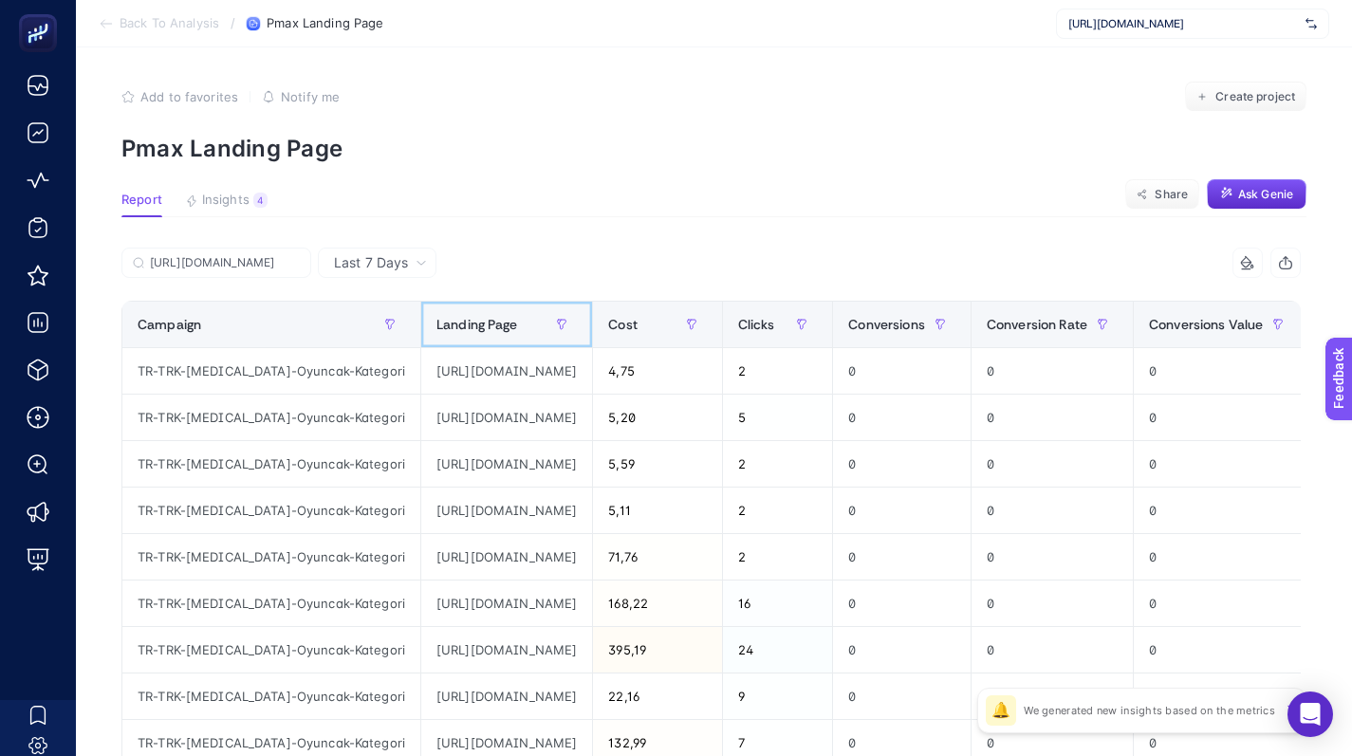
click at [476, 328] on div "Landing Page" at bounding box center [507, 324] width 140 height 30
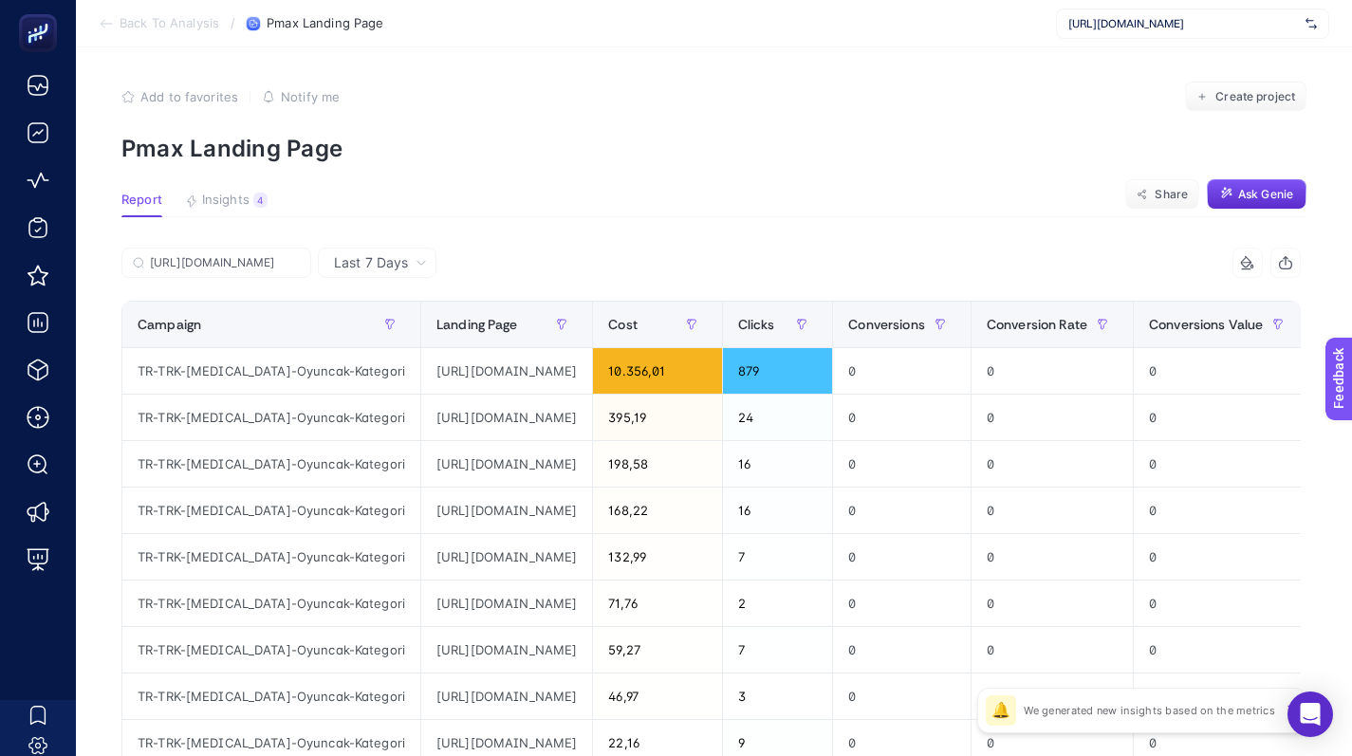
click at [417, 264] on icon at bounding box center [421, 262] width 11 height 11
click at [370, 331] on li "Last 30 Days" at bounding box center [377, 337] width 107 height 34
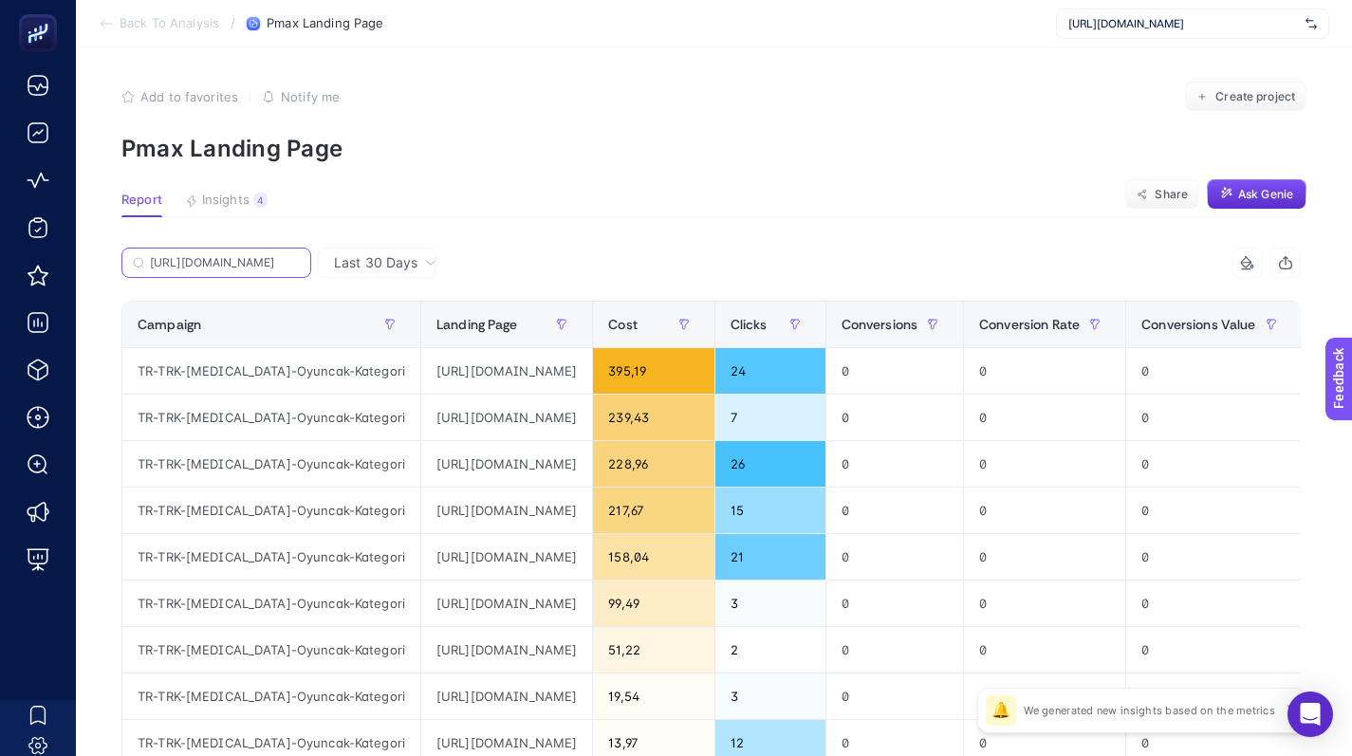
click at [261, 261] on input "https://www.e-bebek.com/dede-oyuncak-lindanin-tatil-evi-p-ded-37364?utm_source=…" at bounding box center [225, 263] width 150 height 14
drag, startPoint x: 450, startPoint y: 374, endPoint x: 796, endPoint y: 383, distance: 346.5
click at [796, 383] on tr "TR-TRK-PerMax-Oyuncak-Kategori https://www.e-bebek.com/dede-oyuncak-lindanin-ta…" at bounding box center [947, 371] width 1650 height 47
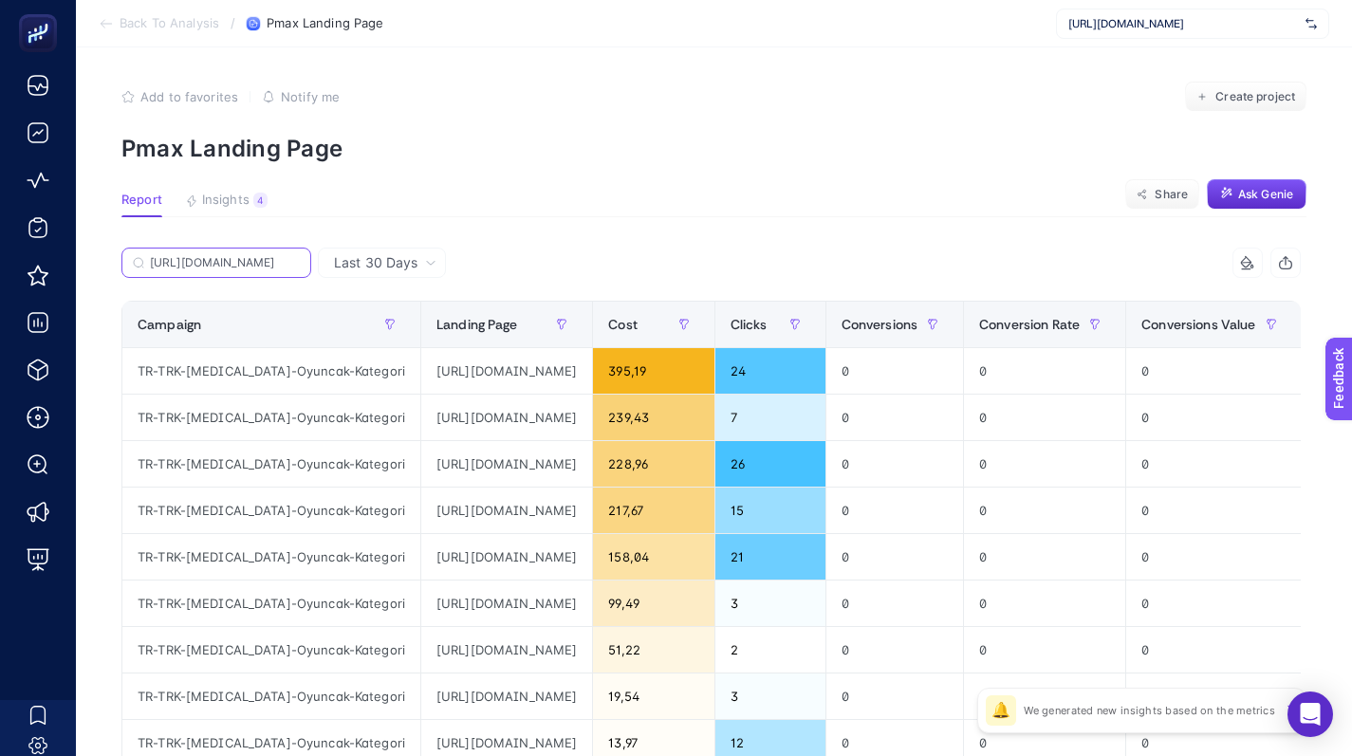
drag, startPoint x: 257, startPoint y: 263, endPoint x: 372, endPoint y: 273, distance: 115.3
click at [372, 273] on div "Last 30 Days https://www.e-bebek.com/dede-oyuncak-lindanin-tatil-evi-p-ded-3736…" at bounding box center [711, 722] width 1180 height 948
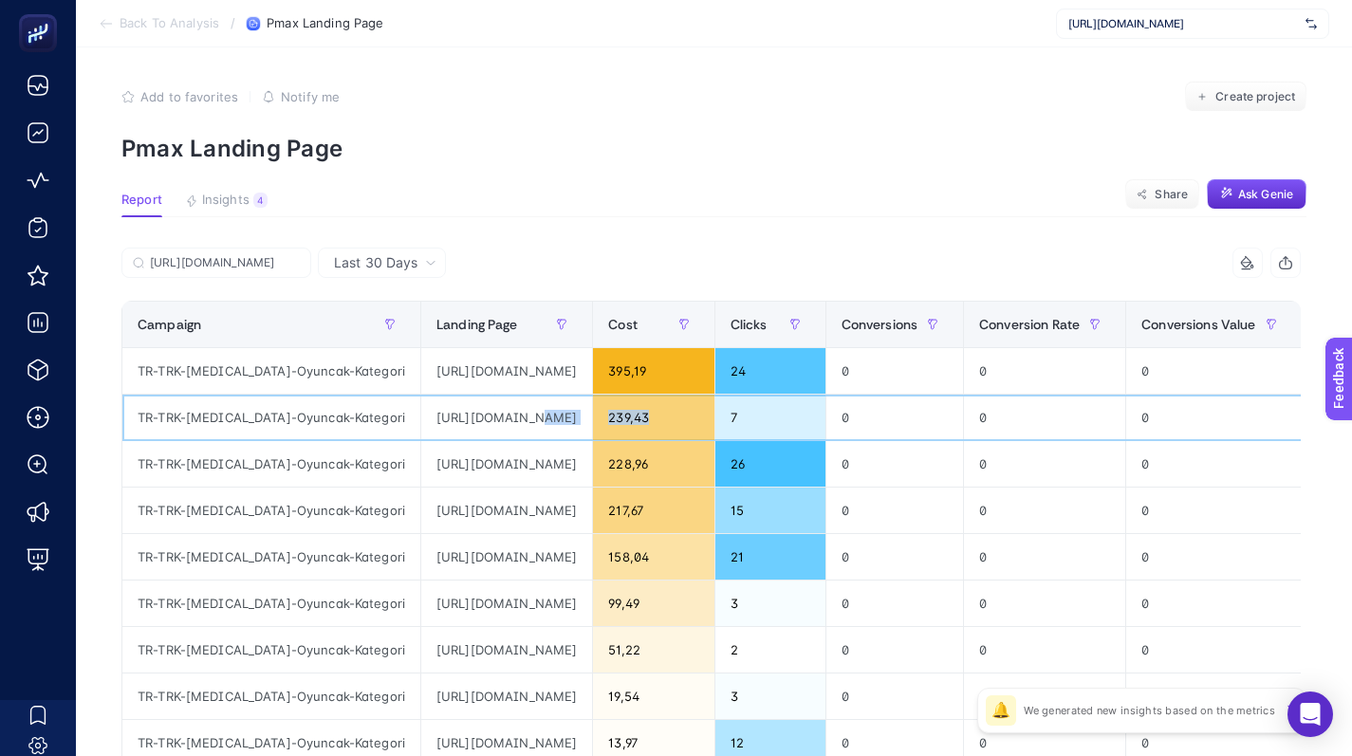
scroll to position [0, 1078]
drag, startPoint x: 457, startPoint y: 415, endPoint x: 815, endPoint y: 437, distance: 359.4
click at [815, 437] on tr "TR-TRK-PerMax-Oyuncak-Kategori https://www.e-bebek.com/dede-oyuncak-lindanin-ta…" at bounding box center [947, 418] width 1650 height 47
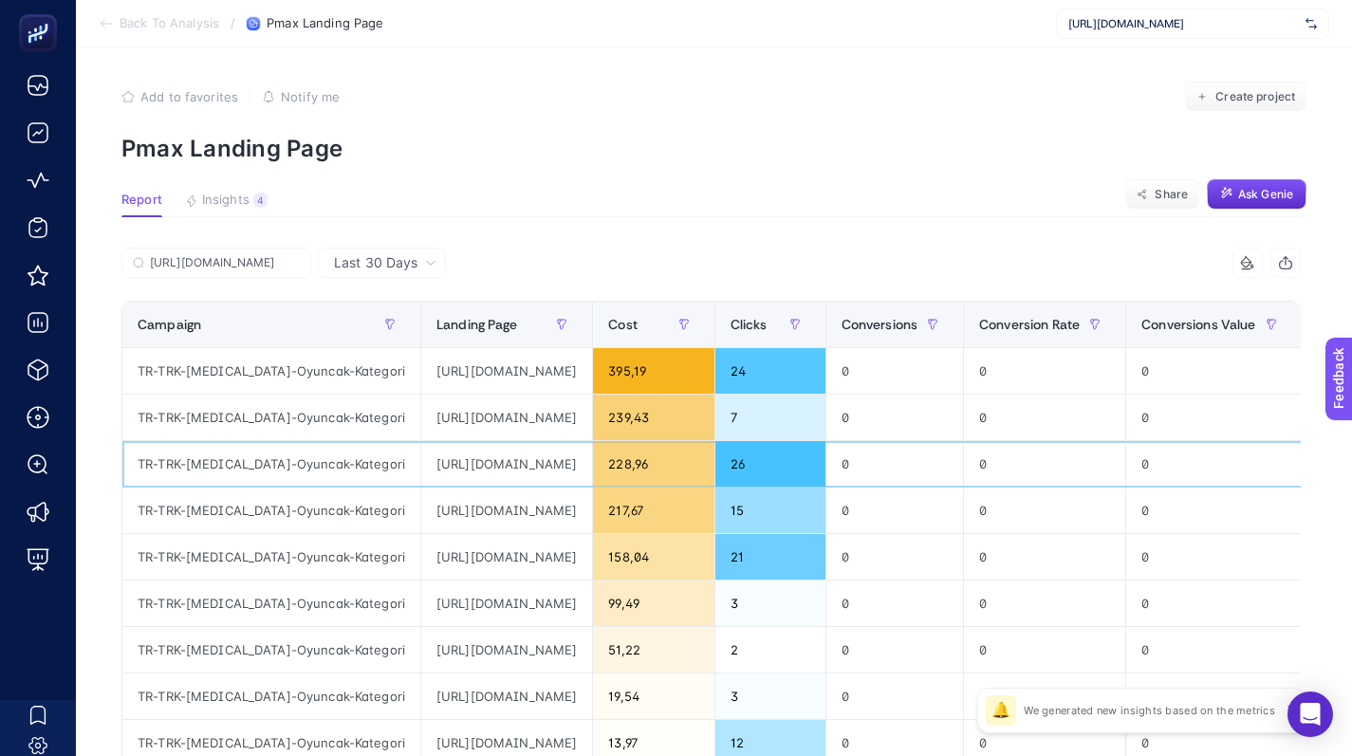
drag, startPoint x: 612, startPoint y: 460, endPoint x: 795, endPoint y: 472, distance: 183.5
click at [796, 472] on tr "TR-TRK-PerMax-Oyuncak-Kategori https://www.e-bebek.com/dede-oyuncak-lindanin-ta…" at bounding box center [947, 464] width 1650 height 47
drag, startPoint x: 706, startPoint y: 464, endPoint x: 794, endPoint y: 464, distance: 88.3
click at [794, 464] on tr "TR-TRK-PerMax-Oyuncak-Kategori https://www.e-bebek.com/dede-oyuncak-lindanin-ta…" at bounding box center [947, 464] width 1650 height 47
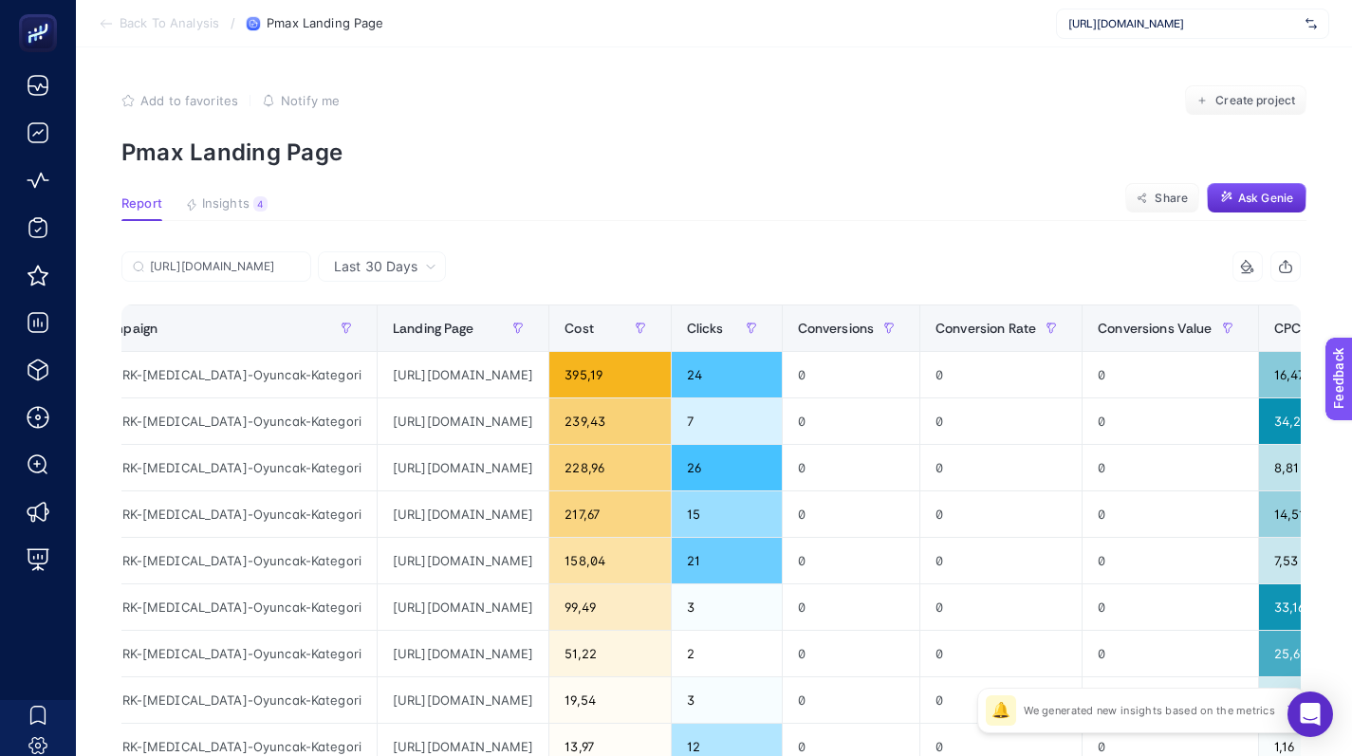
scroll to position [37, 0]
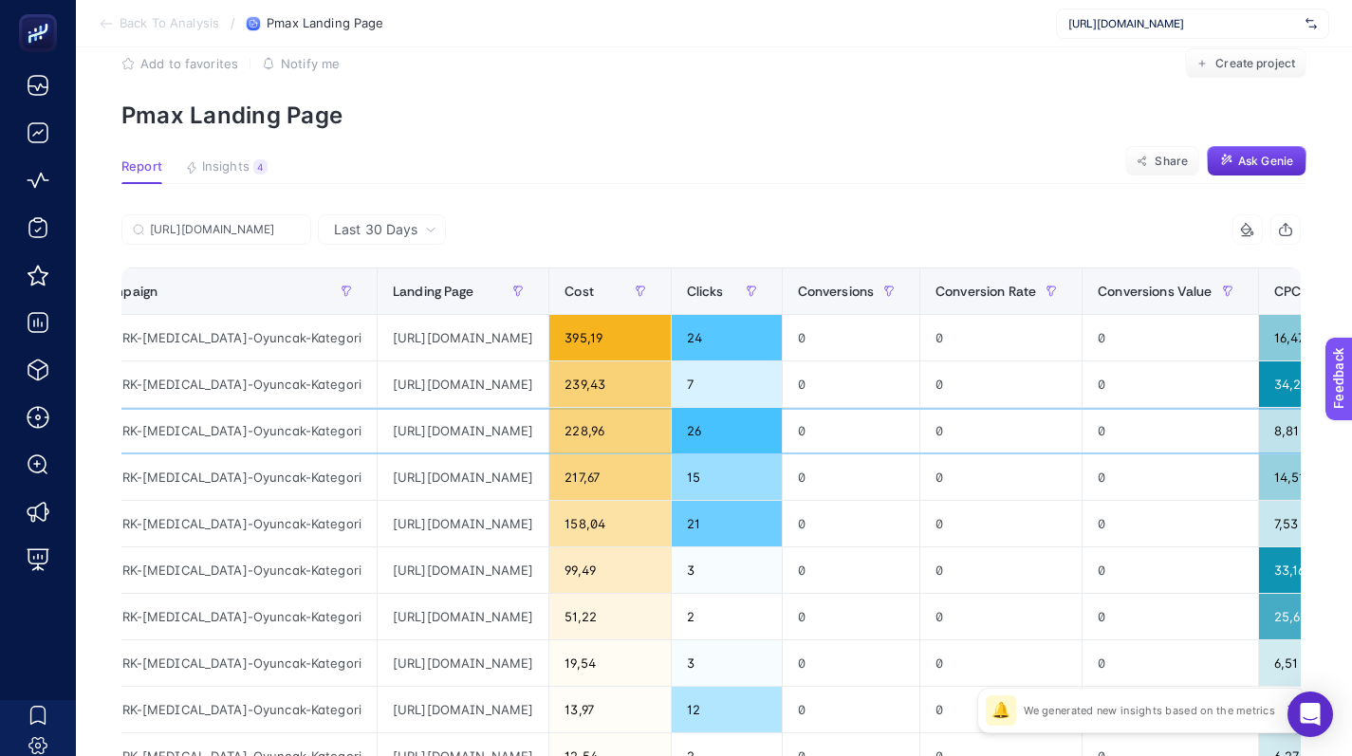
click at [549, 414] on div "https://www.e-bebek.com/dede-oyuncak-lindanin-tatil-evi-p-ded-37364?utm_source=…" at bounding box center [463, 431] width 171 height 46
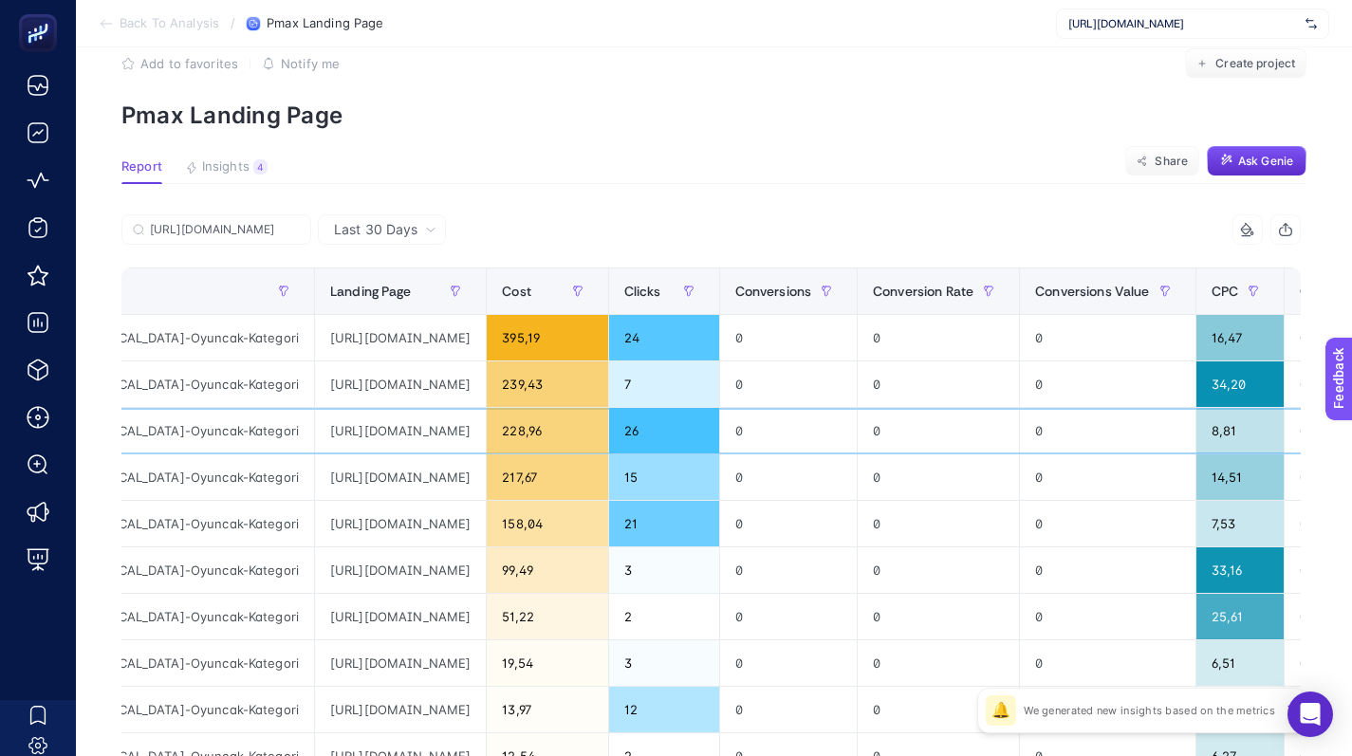
scroll to position [0, 104]
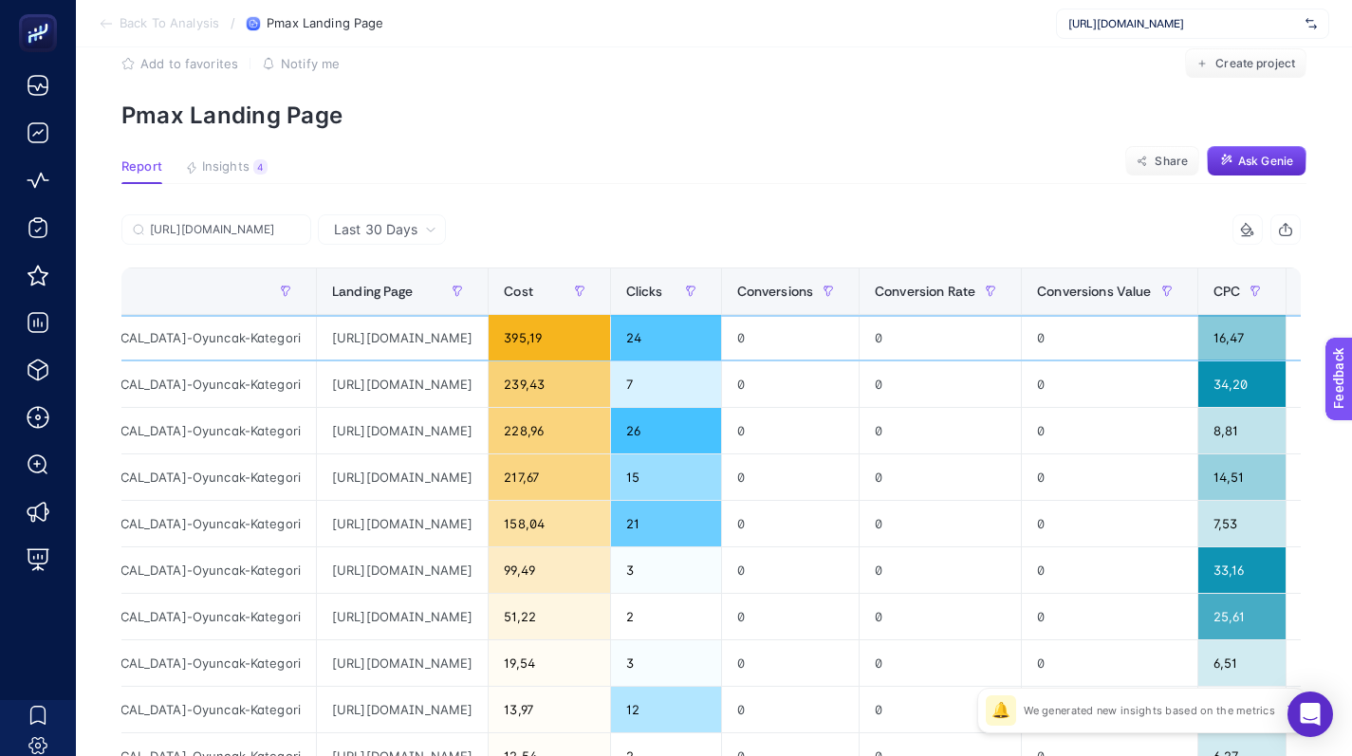
click at [488, 334] on div "https://www.e-bebek.com/dede-oyuncak-lindanin-tatil-evi-p-ded-37364?utm_source=…" at bounding box center [402, 338] width 171 height 46
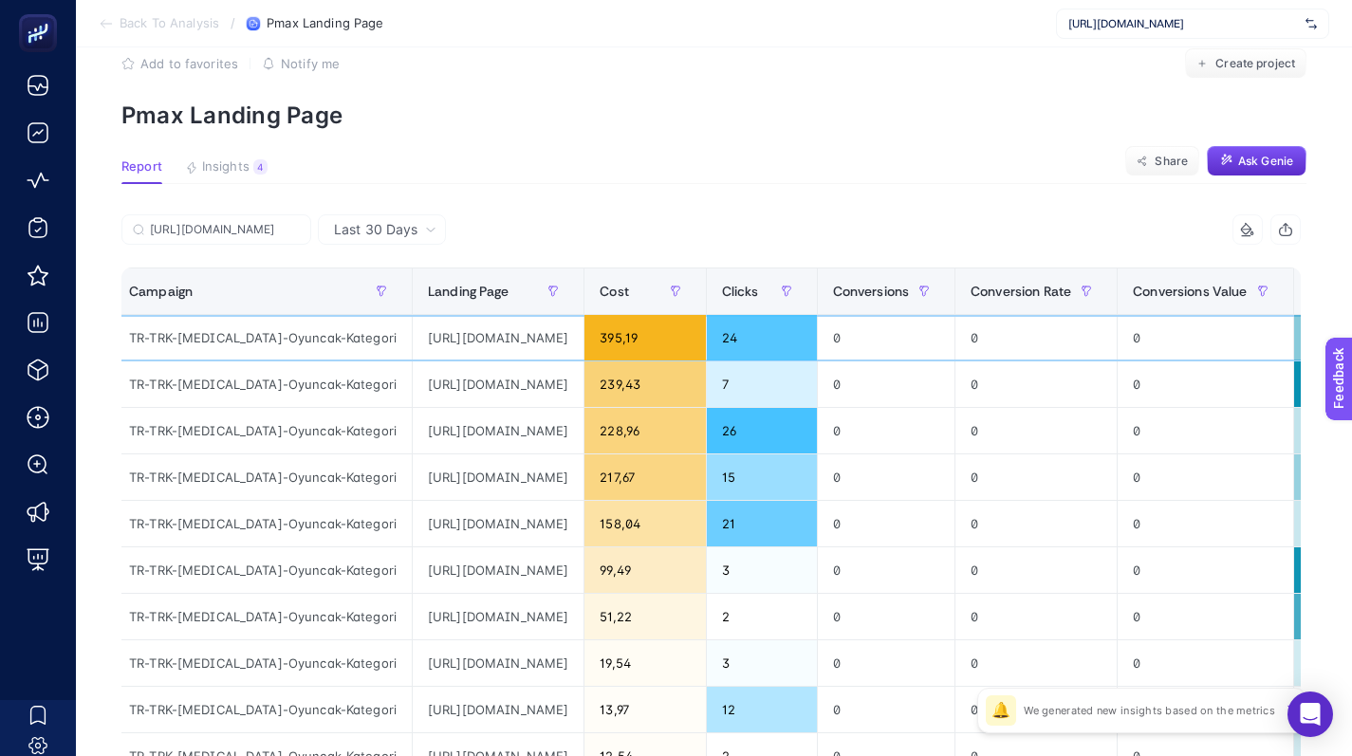
scroll to position [0, 826]
click at [431, 226] on icon at bounding box center [430, 229] width 11 height 11
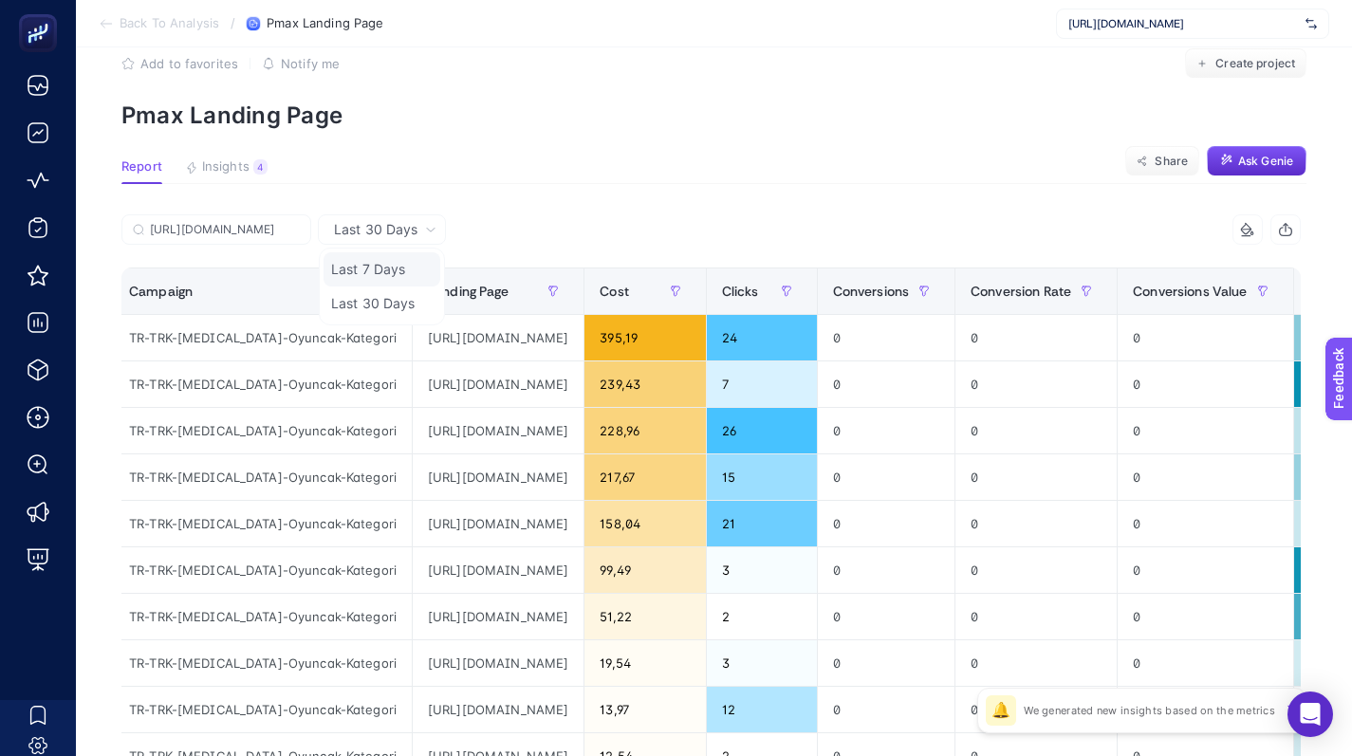
click at [419, 263] on li "Last 7 Days" at bounding box center [382, 269] width 117 height 34
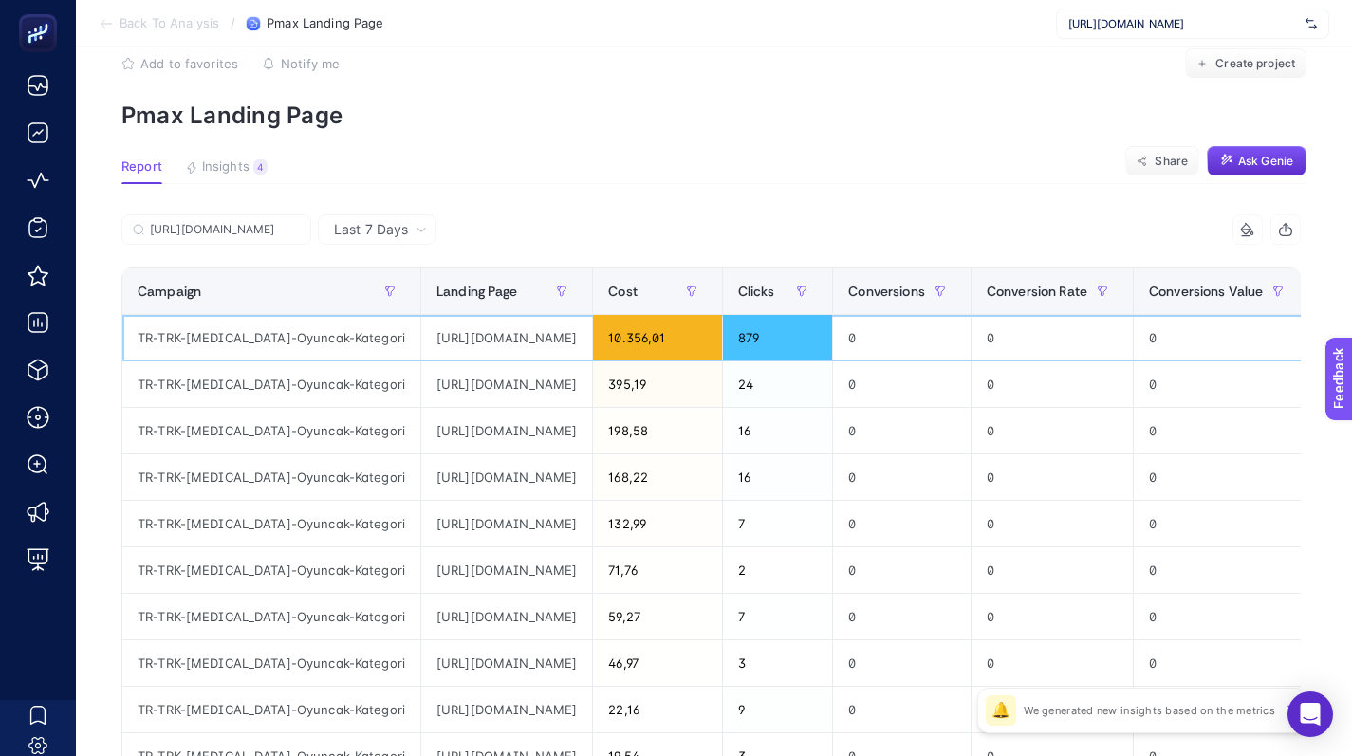
click at [421, 338] on div "https://www.e-bebek.com/dede-oyuncak-lindanin-tatil-evi-p-ded-37364?utm_source=…" at bounding box center [506, 338] width 171 height 46
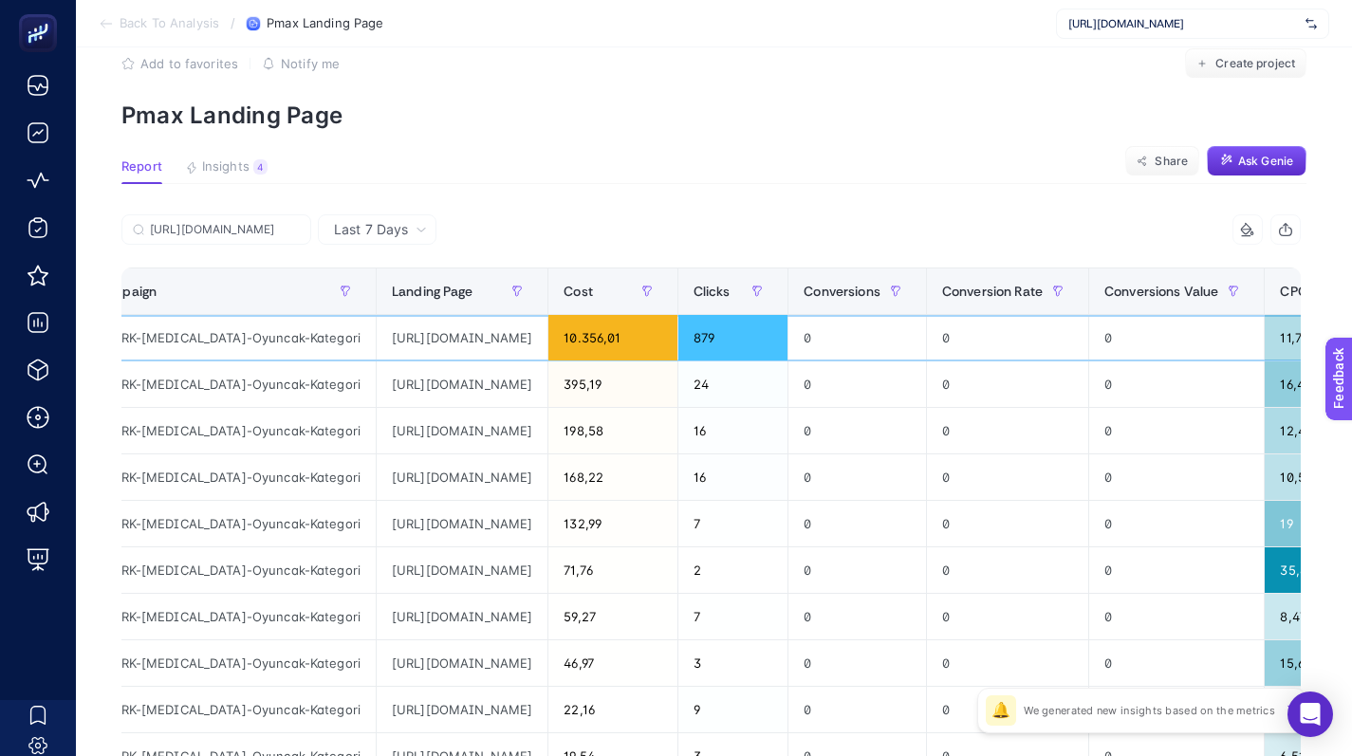
scroll to position [0, 672]
